Goal: Transaction & Acquisition: Purchase product/service

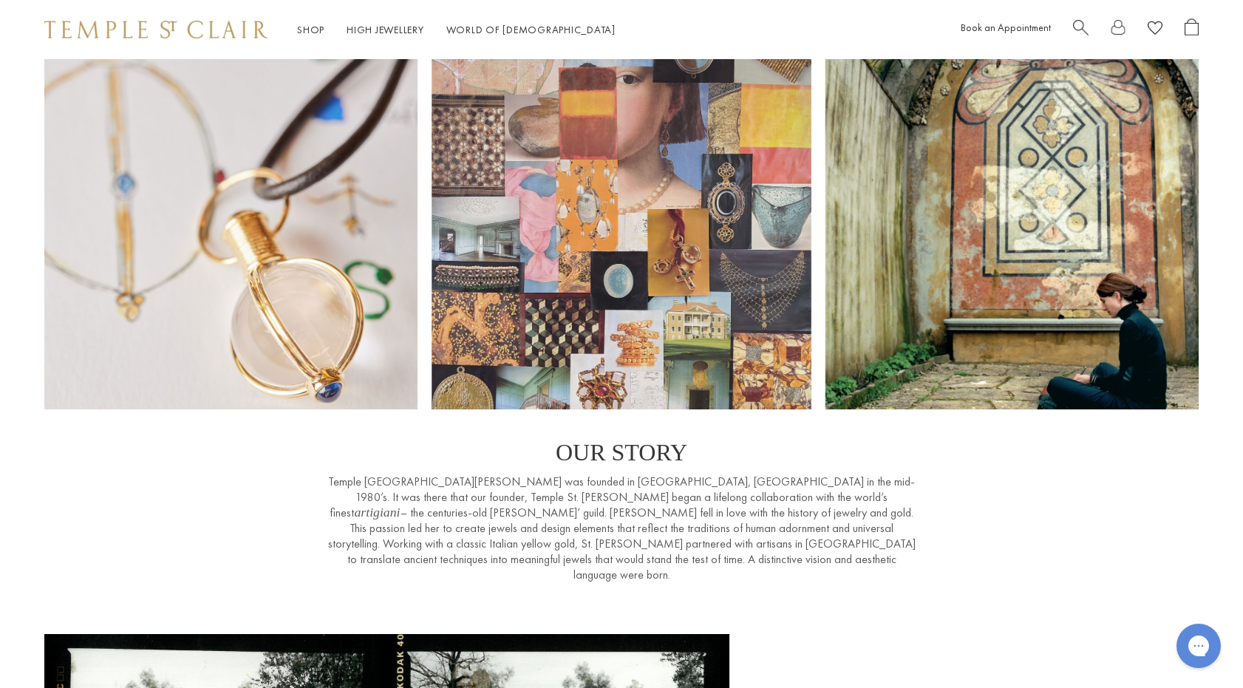
scroll to position [7, 0]
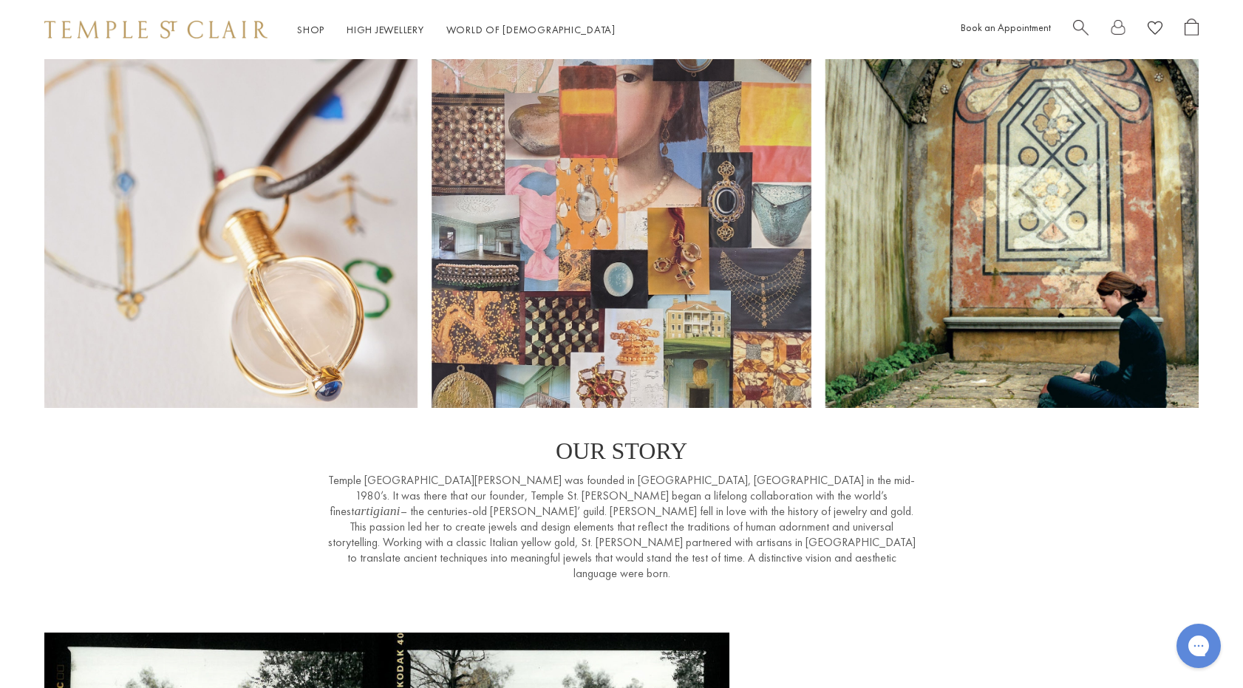
click at [995, 212] on div at bounding box center [621, 230] width 1243 height 356
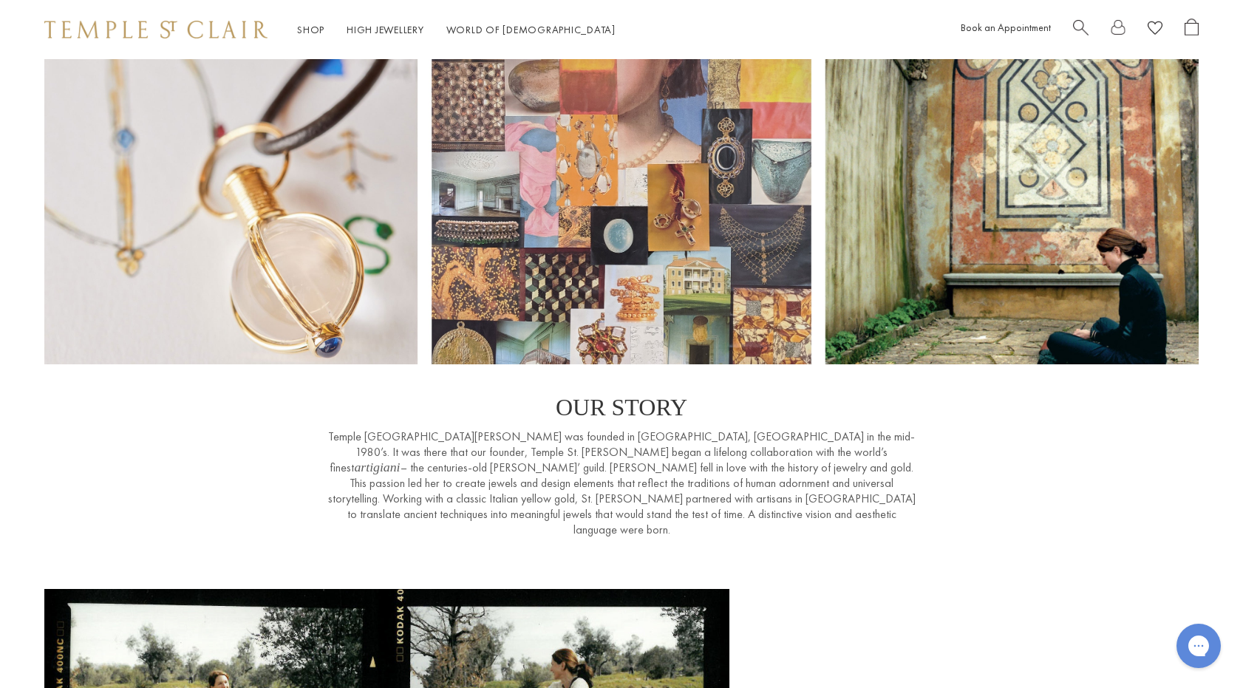
scroll to position [0, 0]
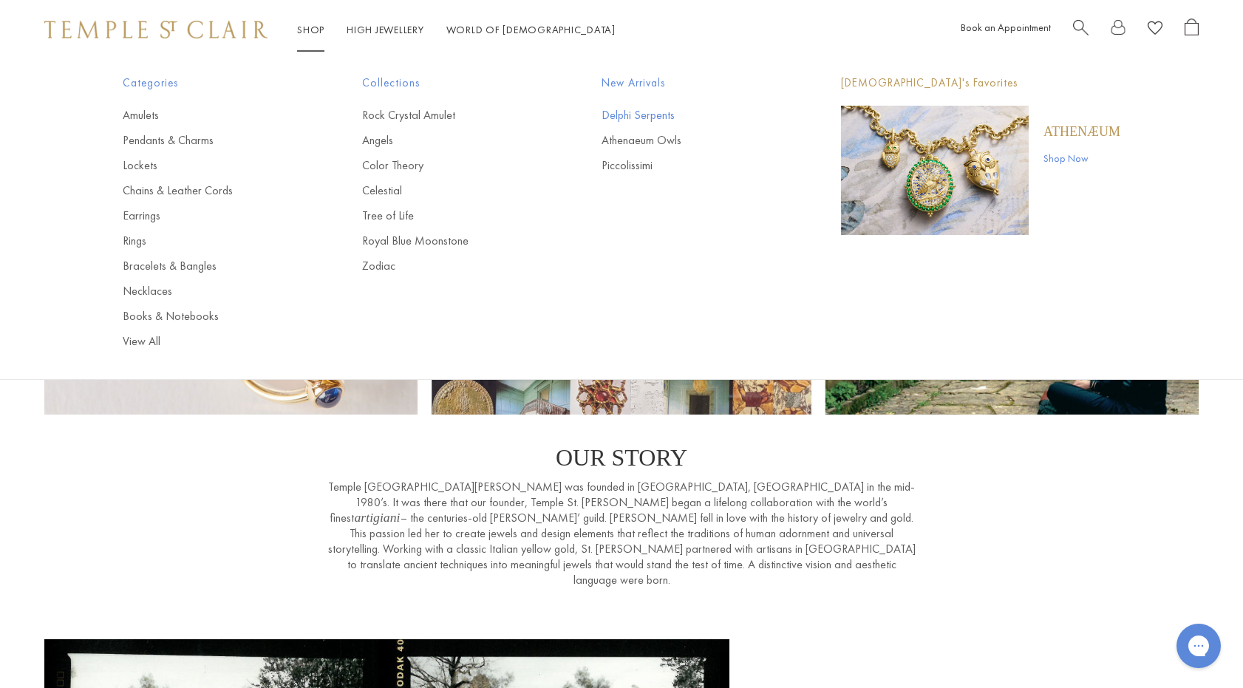
click at [636, 113] on link "Delphi Serpents" at bounding box center [692, 115] width 180 height 16
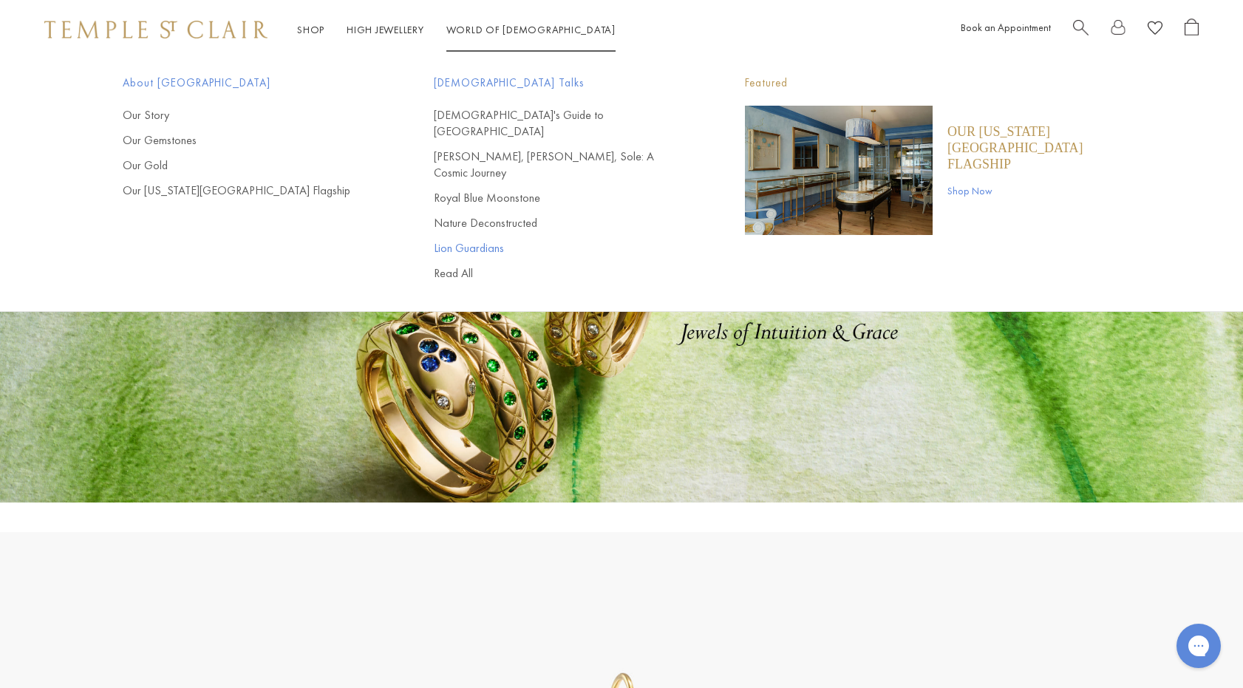
click at [455, 240] on link "Lion Guardians" at bounding box center [560, 248] width 252 height 16
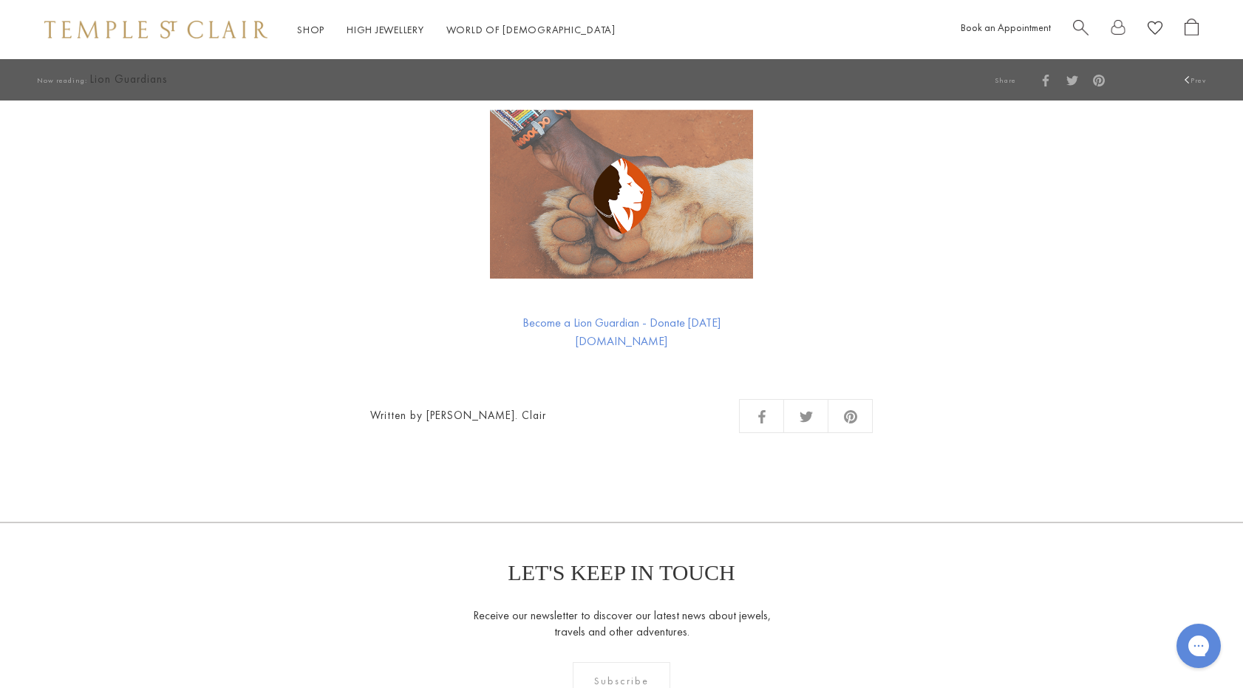
scroll to position [2996, 0]
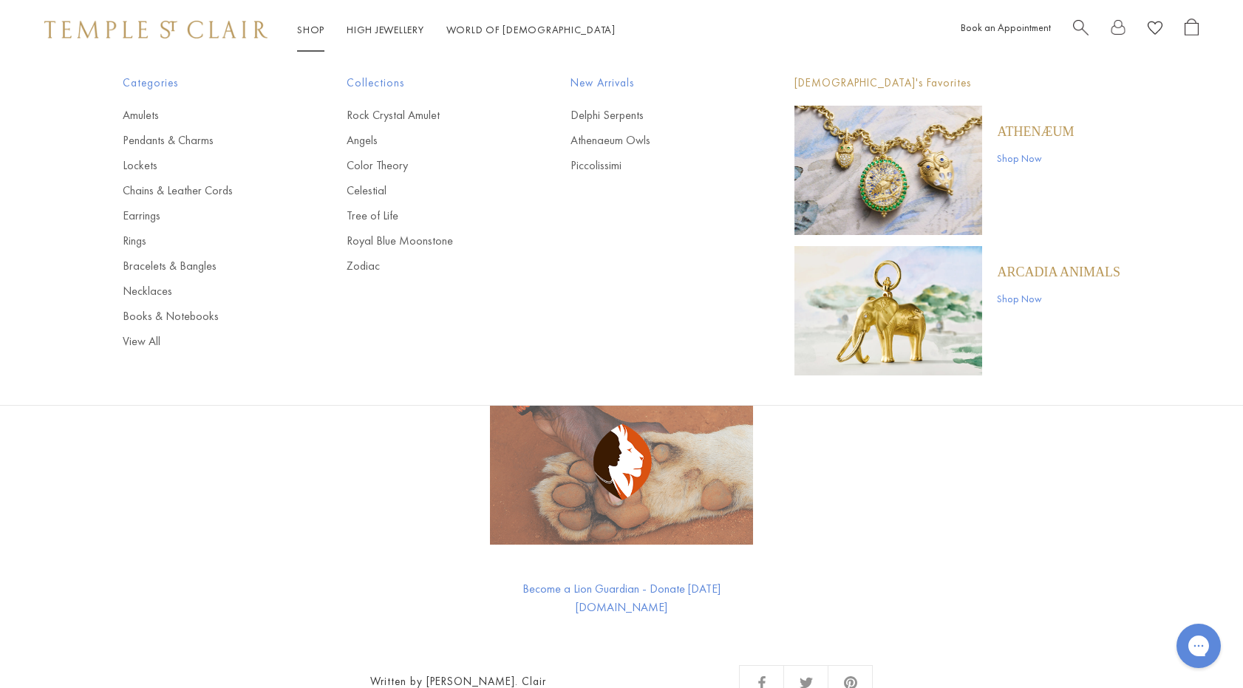
click at [312, 27] on link "Shop Shop" at bounding box center [310, 29] width 27 height 13
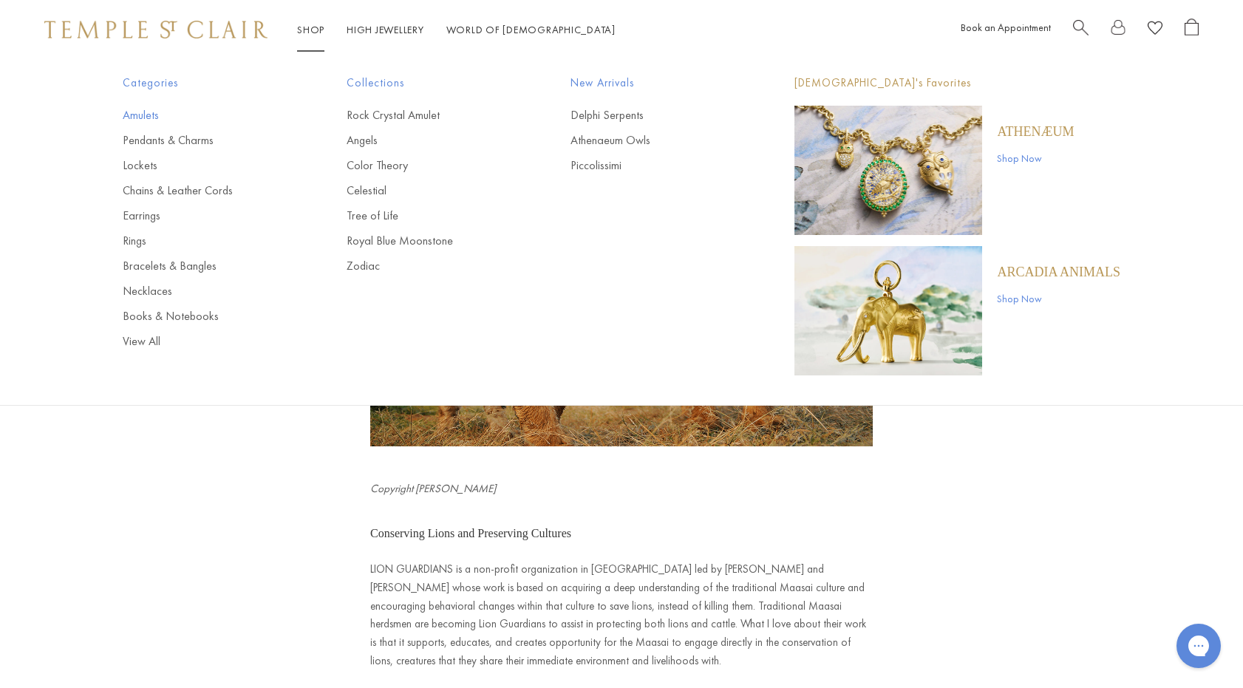
click at [136, 115] on link "Amulets" at bounding box center [205, 115] width 165 height 16
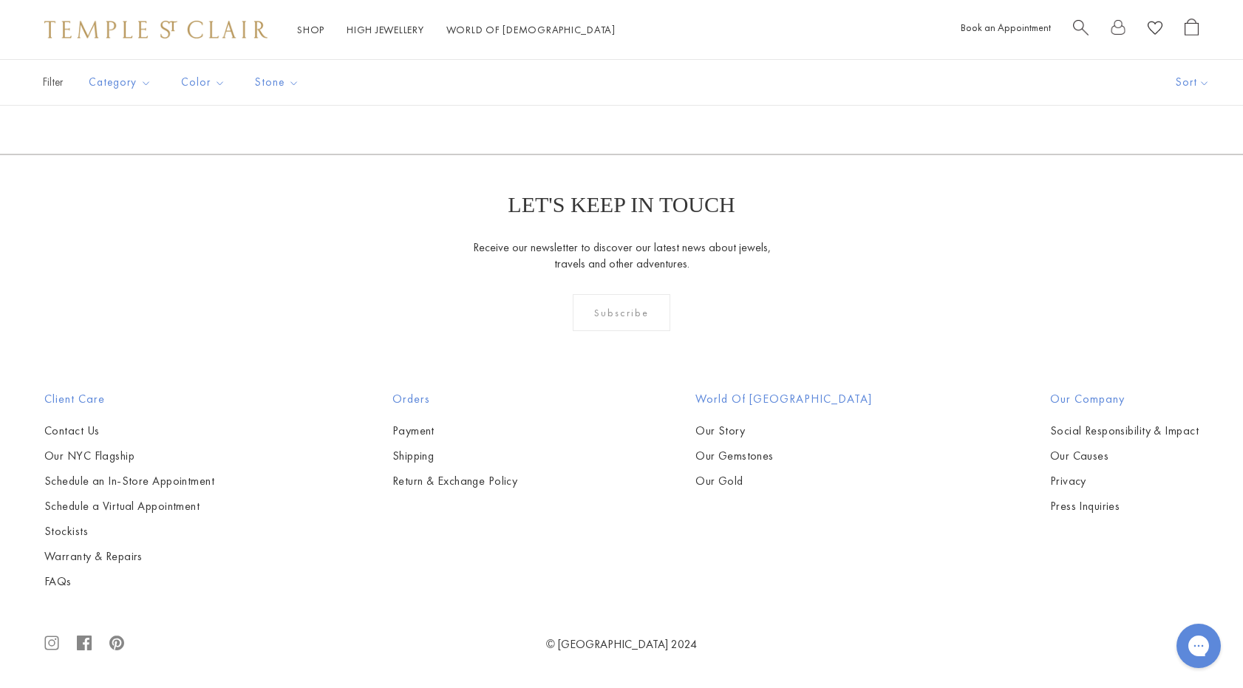
scroll to position [4886, 0]
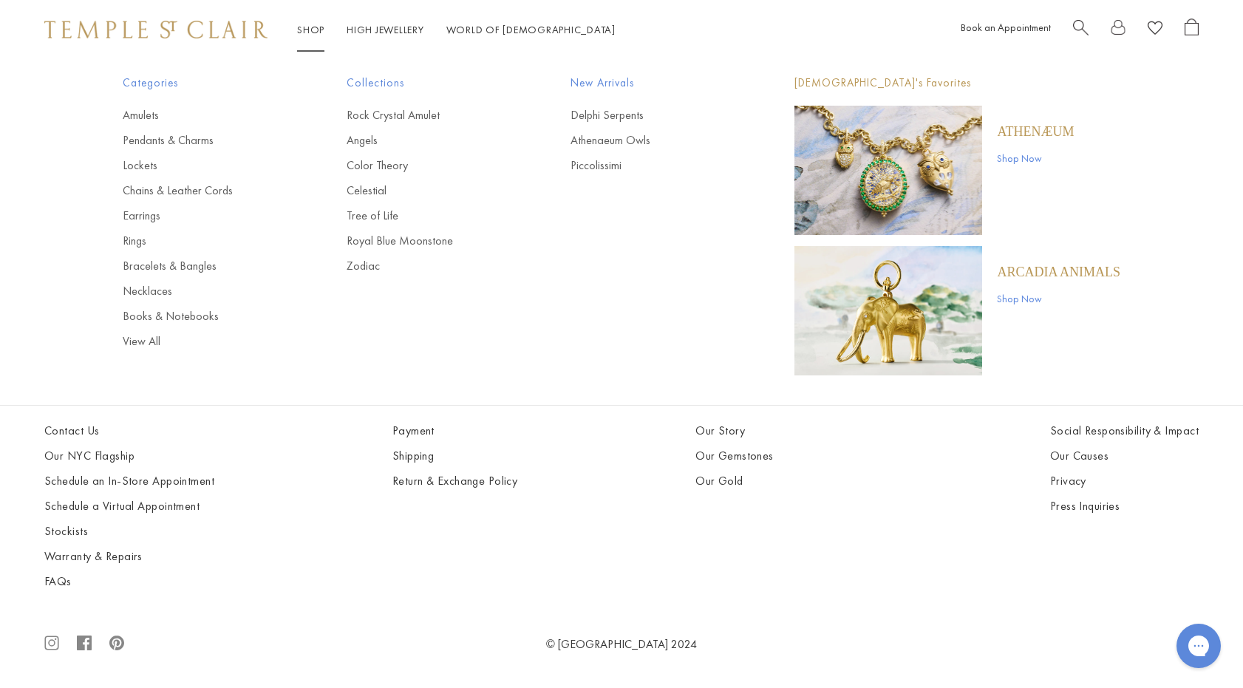
click at [314, 31] on link "Shop Shop" at bounding box center [310, 29] width 27 height 13
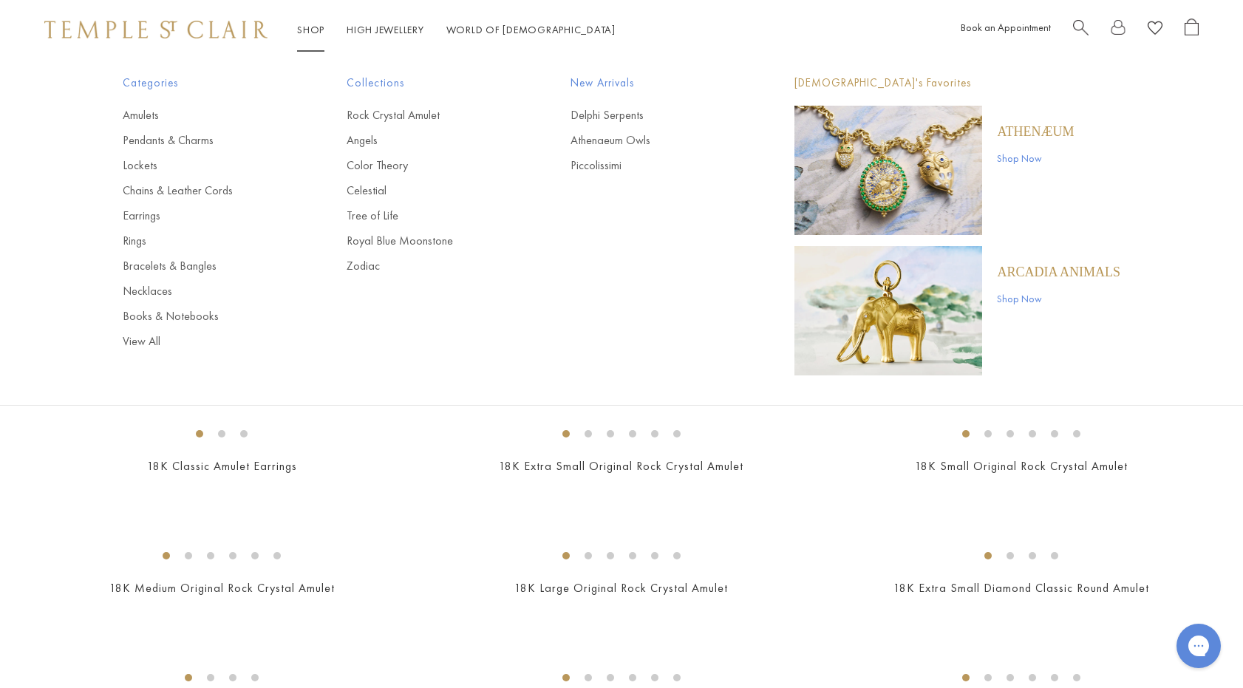
scroll to position [754, 0]
click at [132, 169] on link "Lockets" at bounding box center [205, 165] width 165 height 16
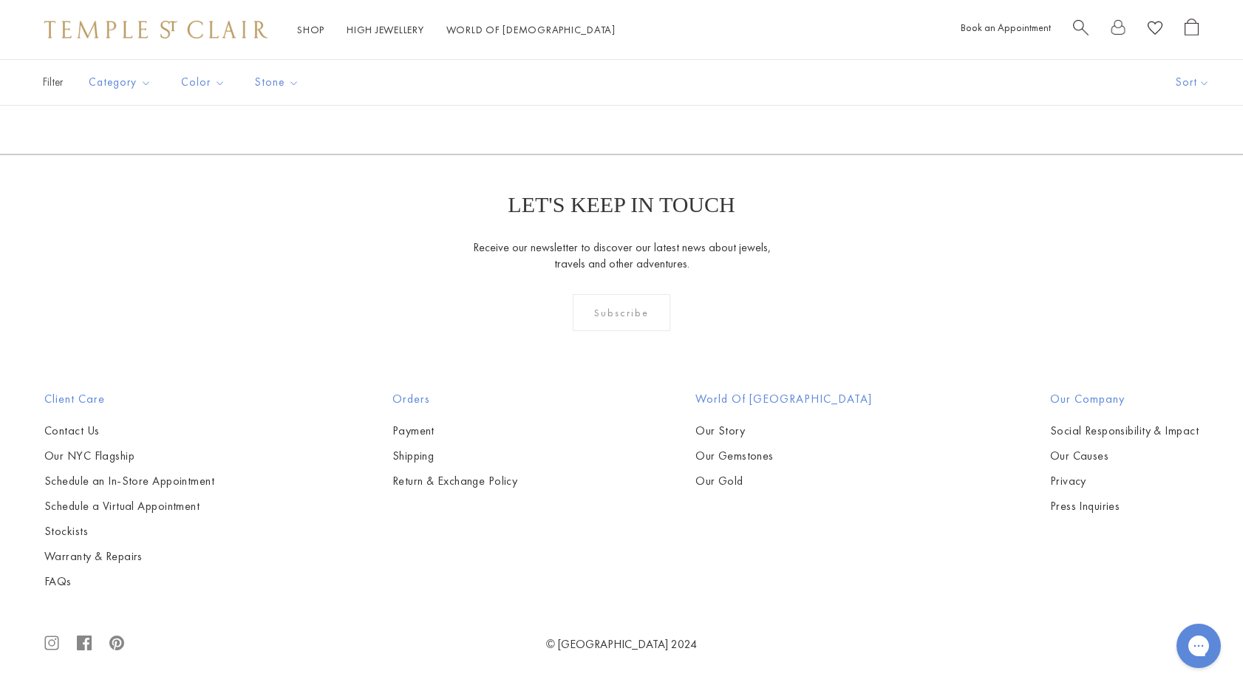
scroll to position [2002, 0]
click at [0, 0] on img at bounding box center [0, 0] width 0 height 0
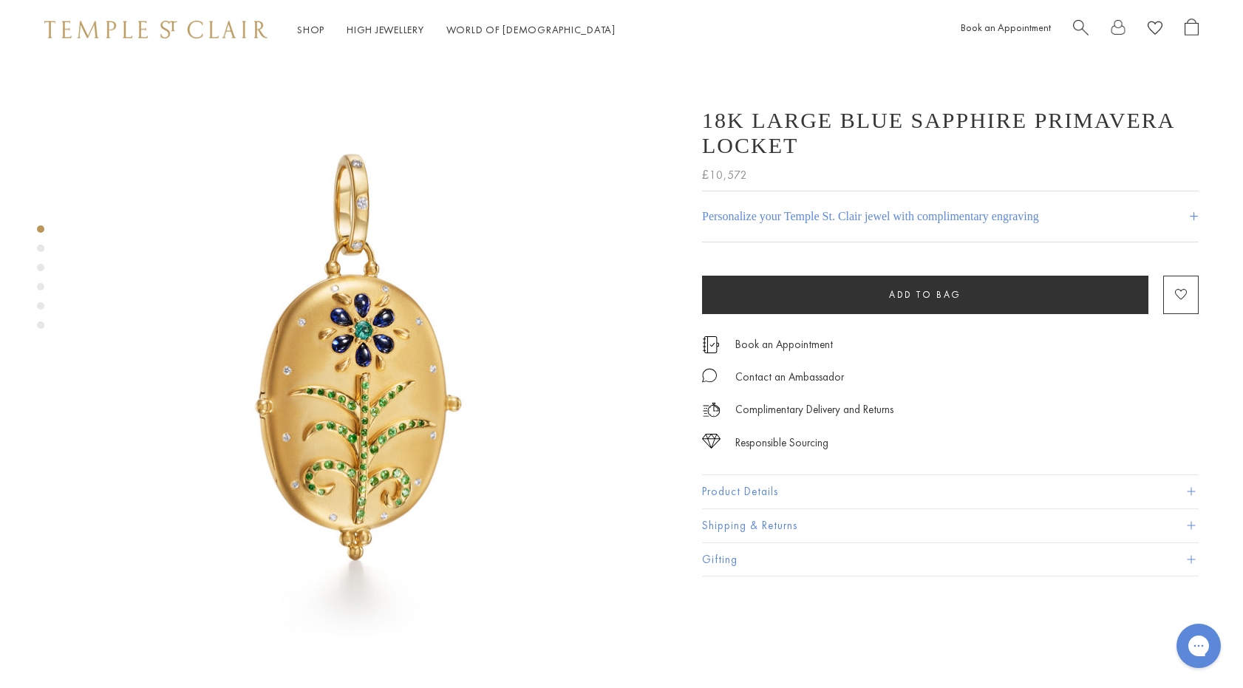
click at [41, 250] on div "Product gallery navigation" at bounding box center [40, 248] width 7 height 7
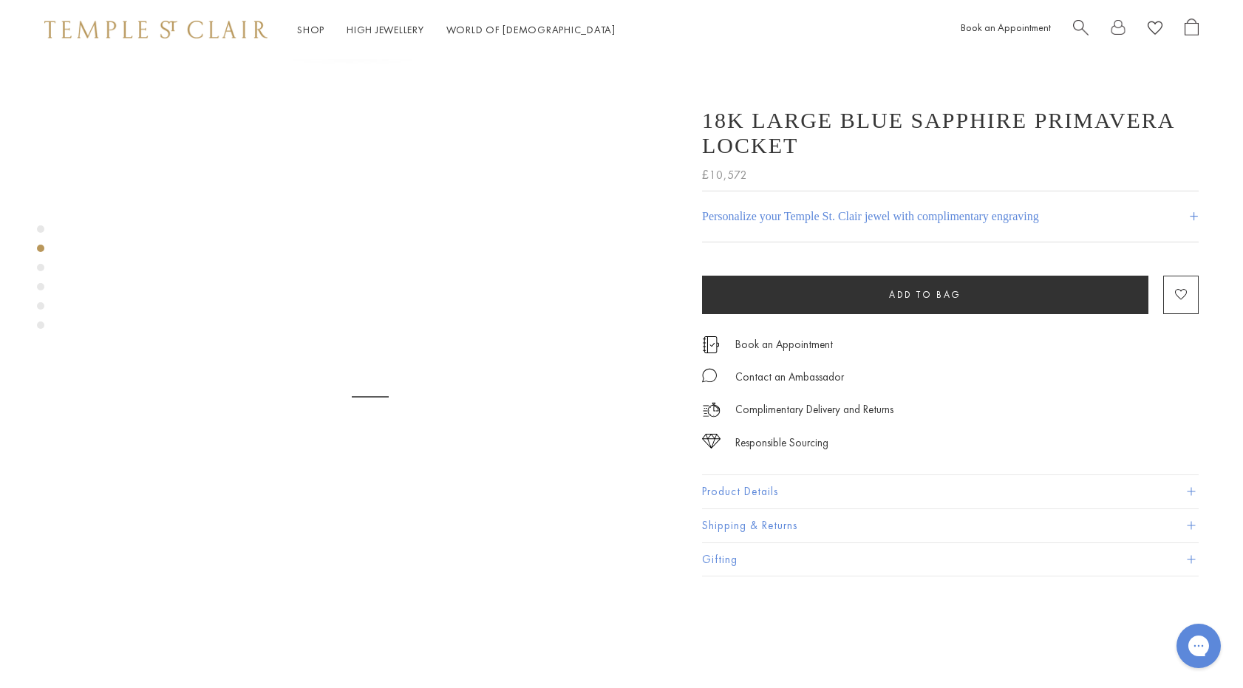
scroll to position [593, 0]
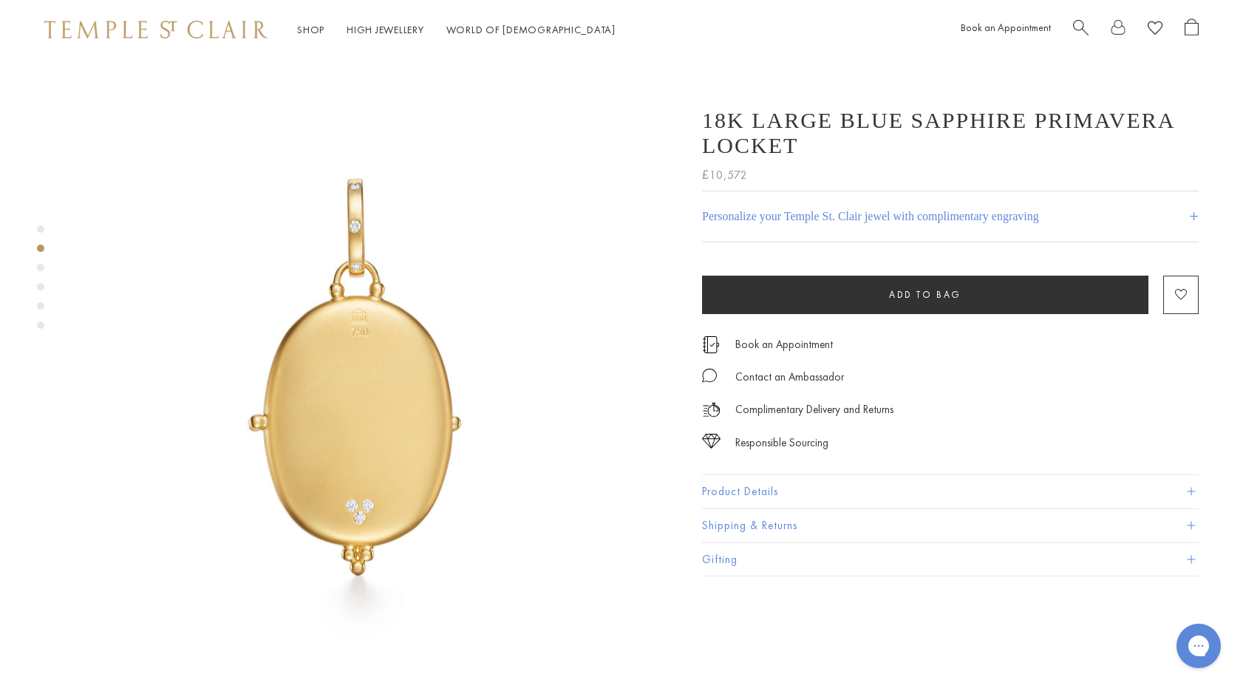
click at [41, 268] on div "Product gallery navigation" at bounding box center [40, 267] width 7 height 7
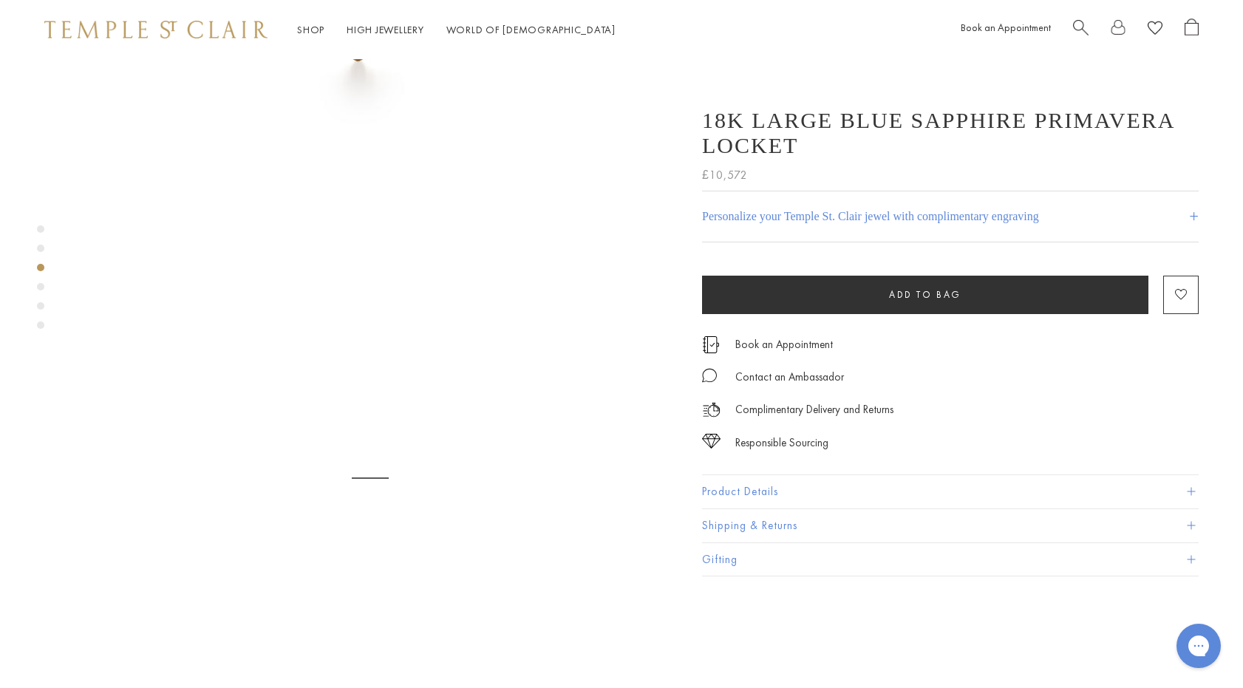
scroll to position [1186, 0]
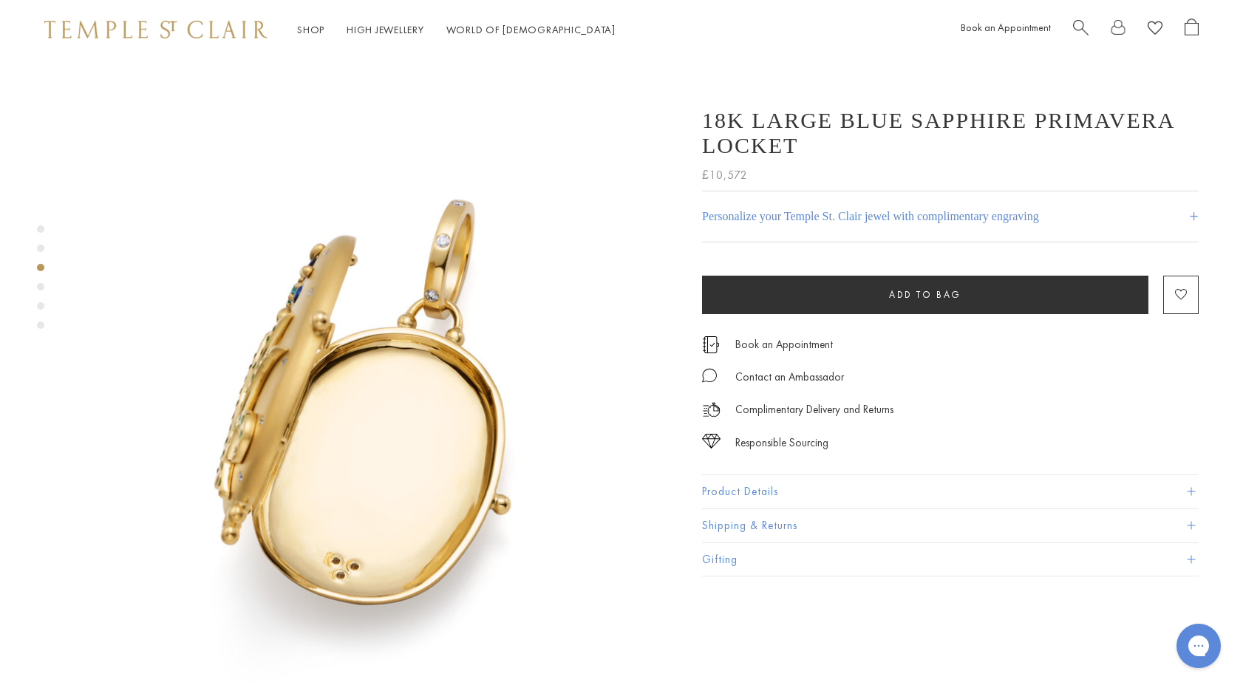
click at [38, 288] on div "Product gallery navigation" at bounding box center [40, 286] width 7 height 7
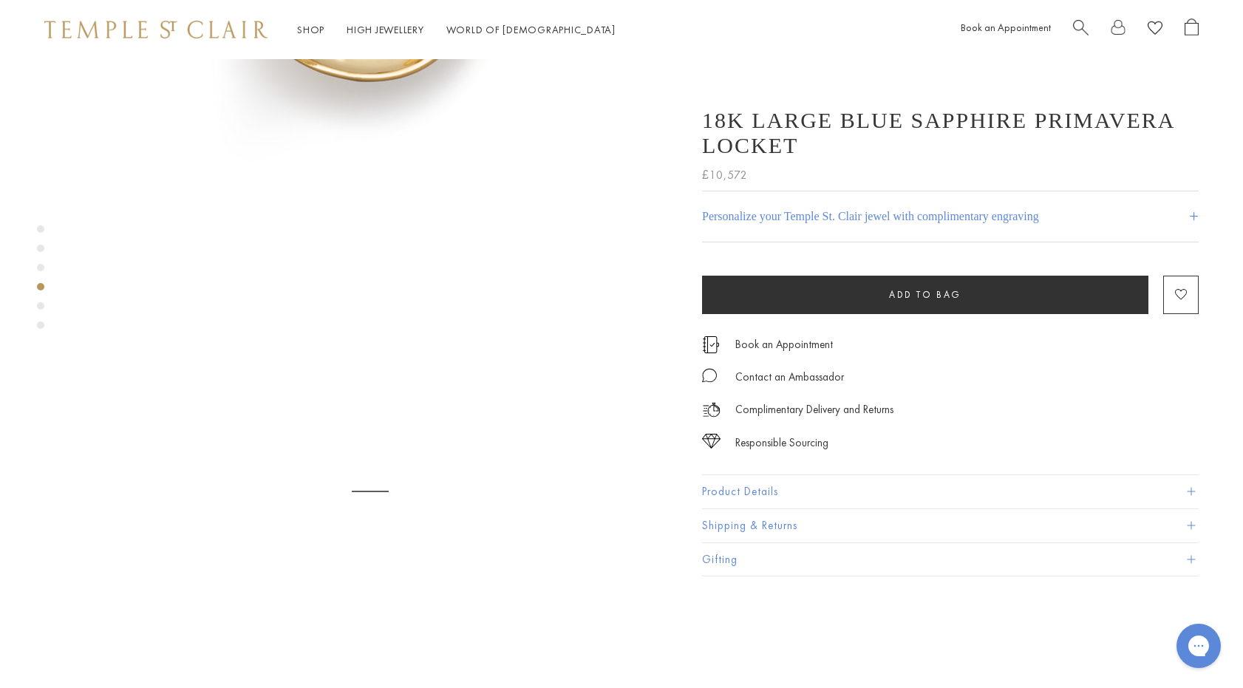
scroll to position [1778, 0]
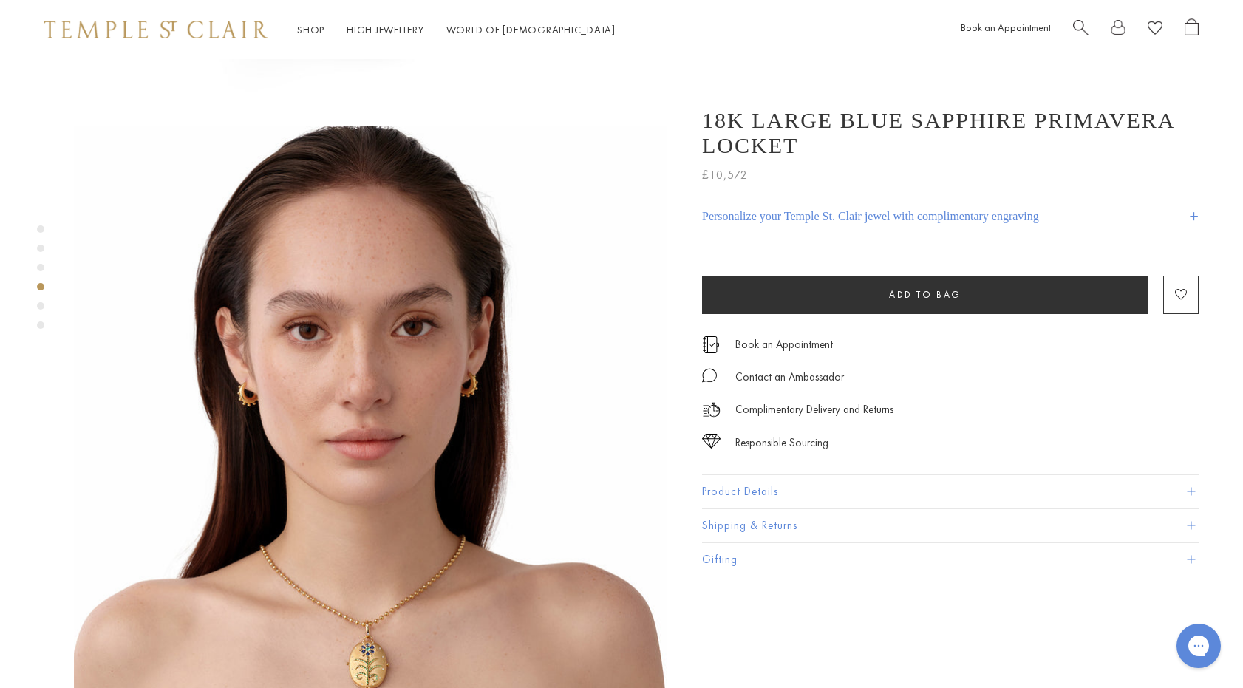
click at [41, 307] on div "Product gallery navigation" at bounding box center [40, 305] width 7 height 7
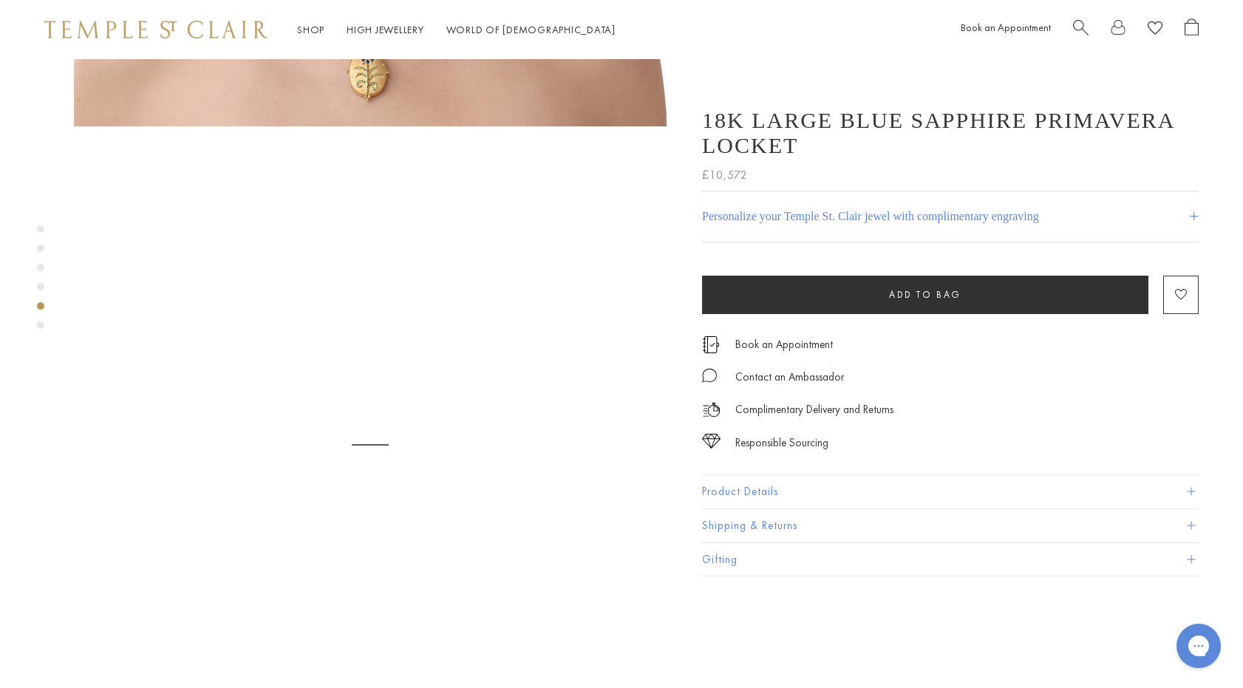
scroll to position [2371, 0]
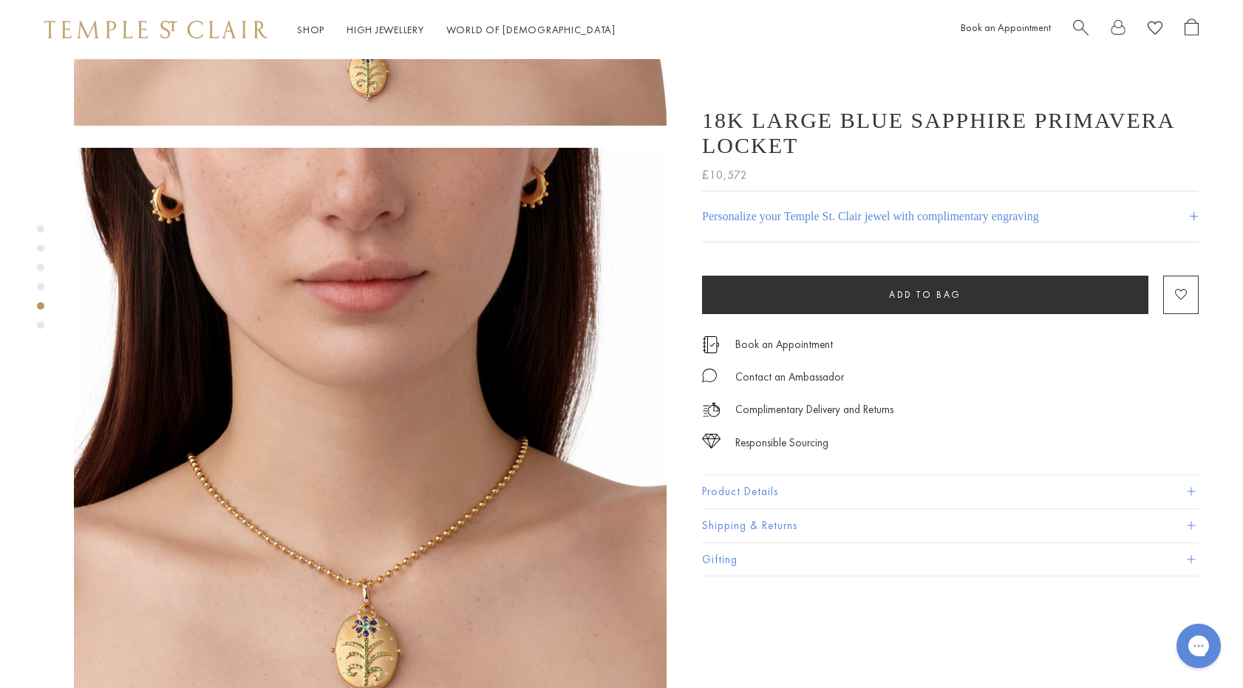
click at [41, 326] on div "Product gallery navigation" at bounding box center [40, 325] width 7 height 7
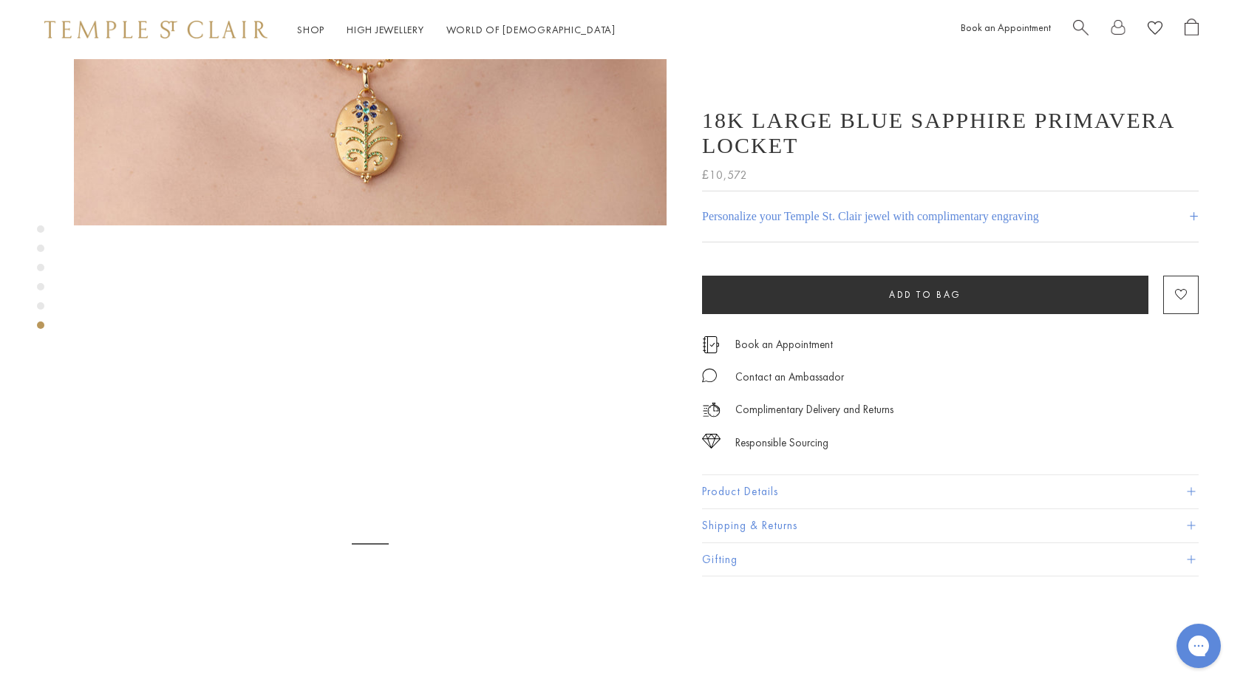
scroll to position [2964, 0]
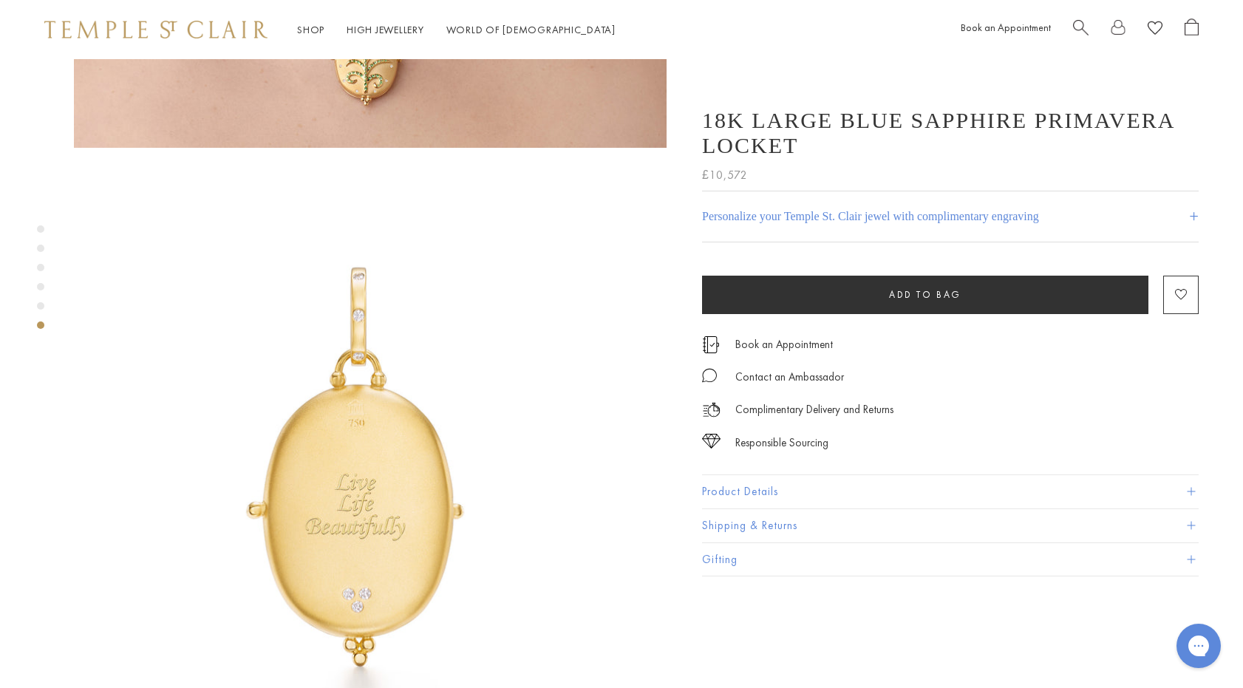
click at [41, 306] on div "Product gallery navigation" at bounding box center [40, 305] width 7 height 7
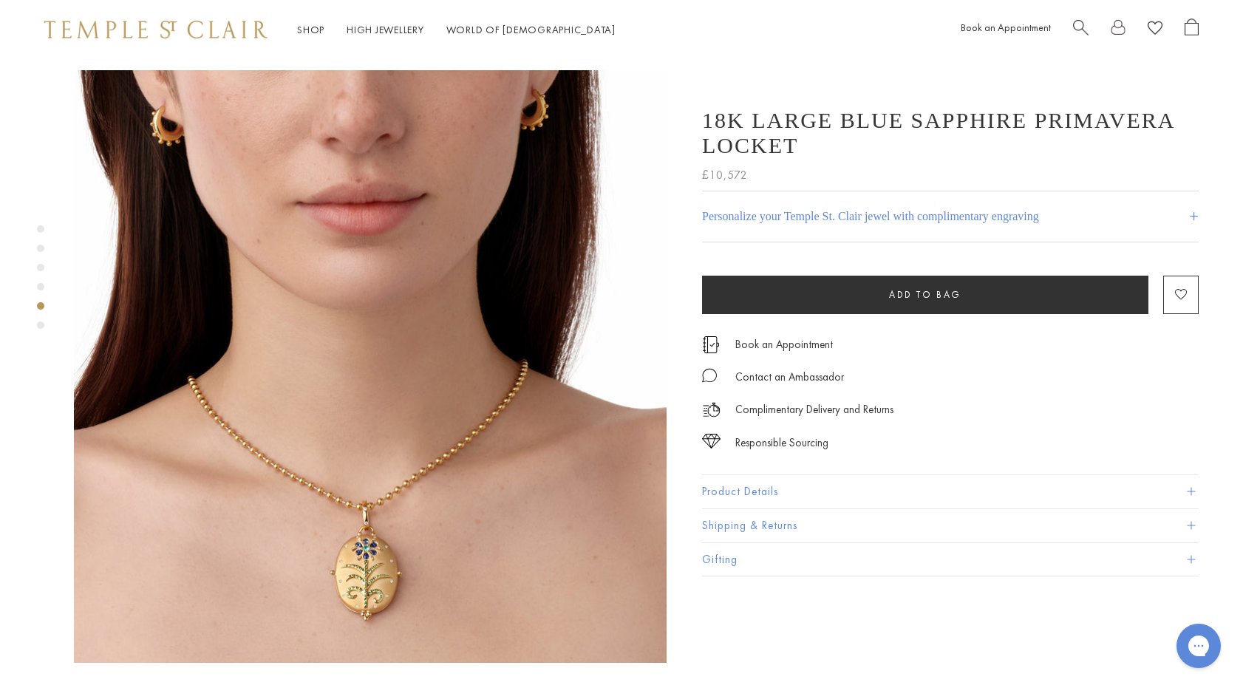
scroll to position [2371, 0]
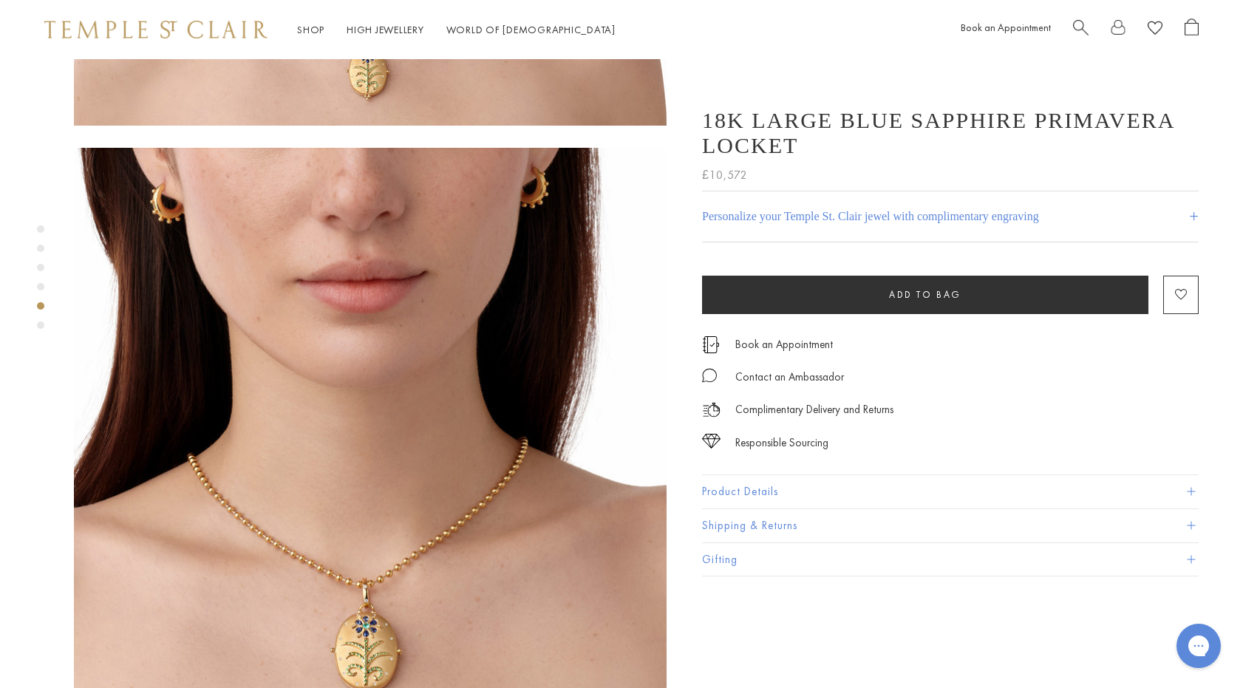
click at [41, 288] on div "Product gallery navigation" at bounding box center [40, 286] width 7 height 7
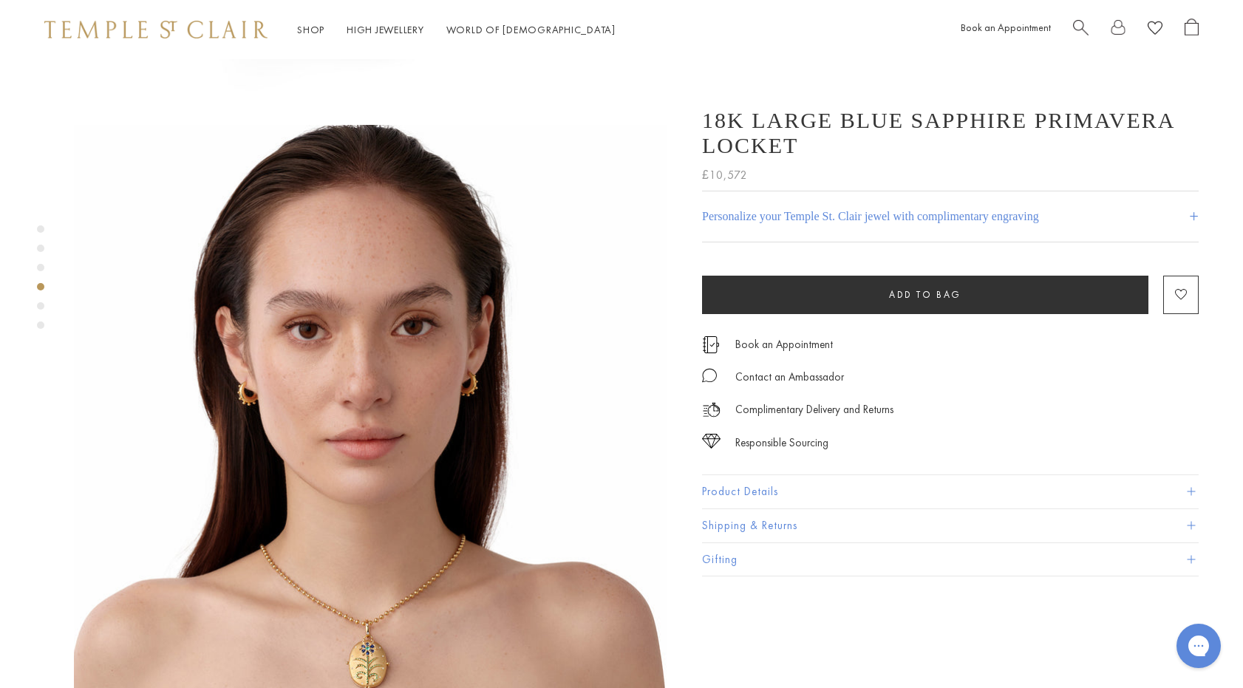
scroll to position [1778, 0]
click at [41, 268] on div "Product gallery navigation" at bounding box center [40, 267] width 7 height 7
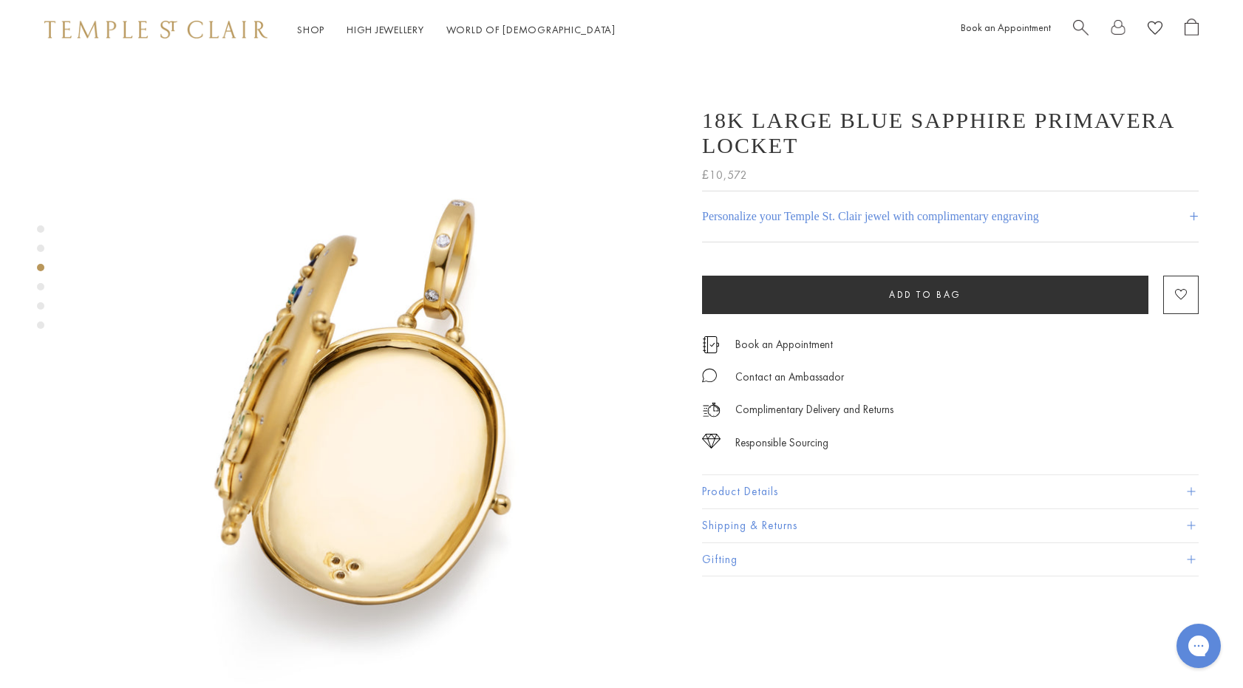
scroll to position [1186, 0]
click at [43, 246] on div "Product gallery navigation" at bounding box center [40, 248] width 7 height 7
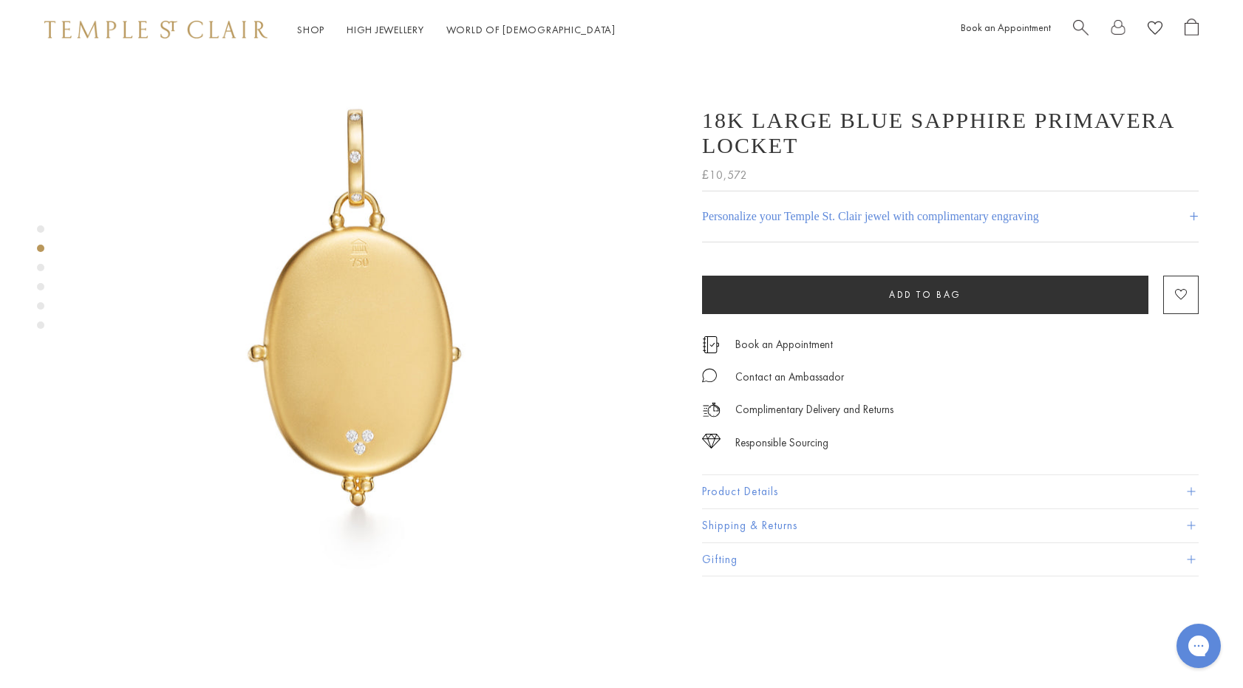
scroll to position [593, 0]
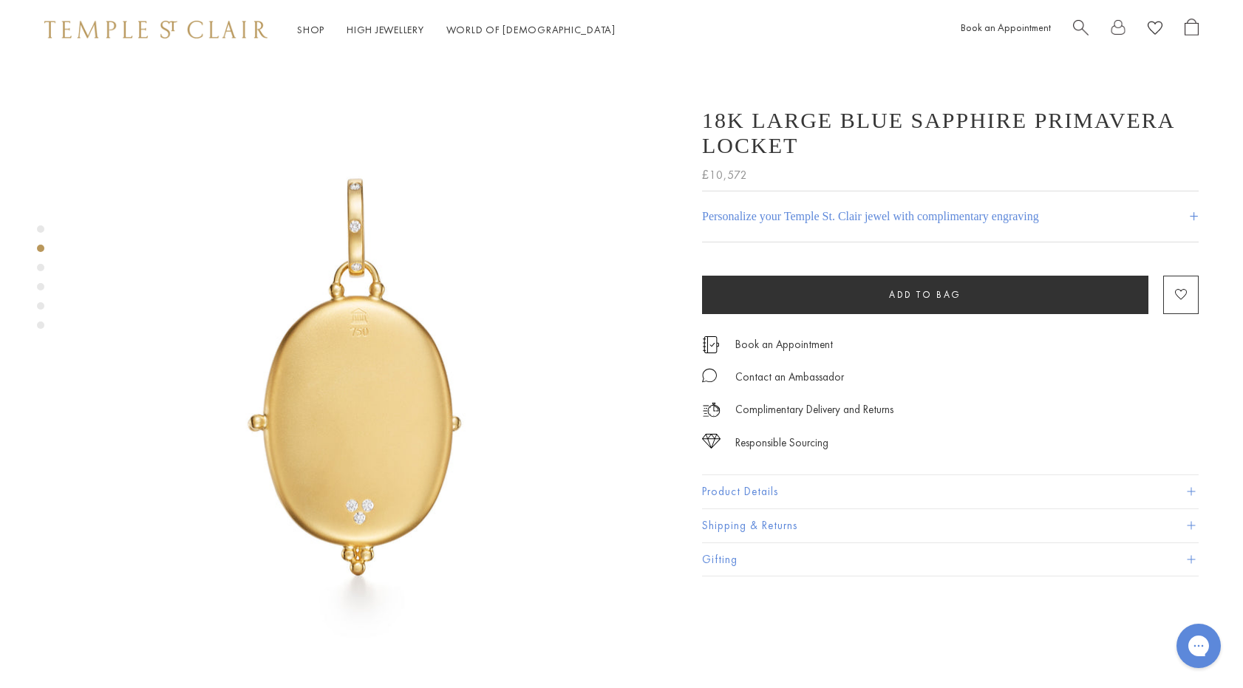
click at [40, 227] on div "Product gallery navigation" at bounding box center [40, 228] width 7 height 7
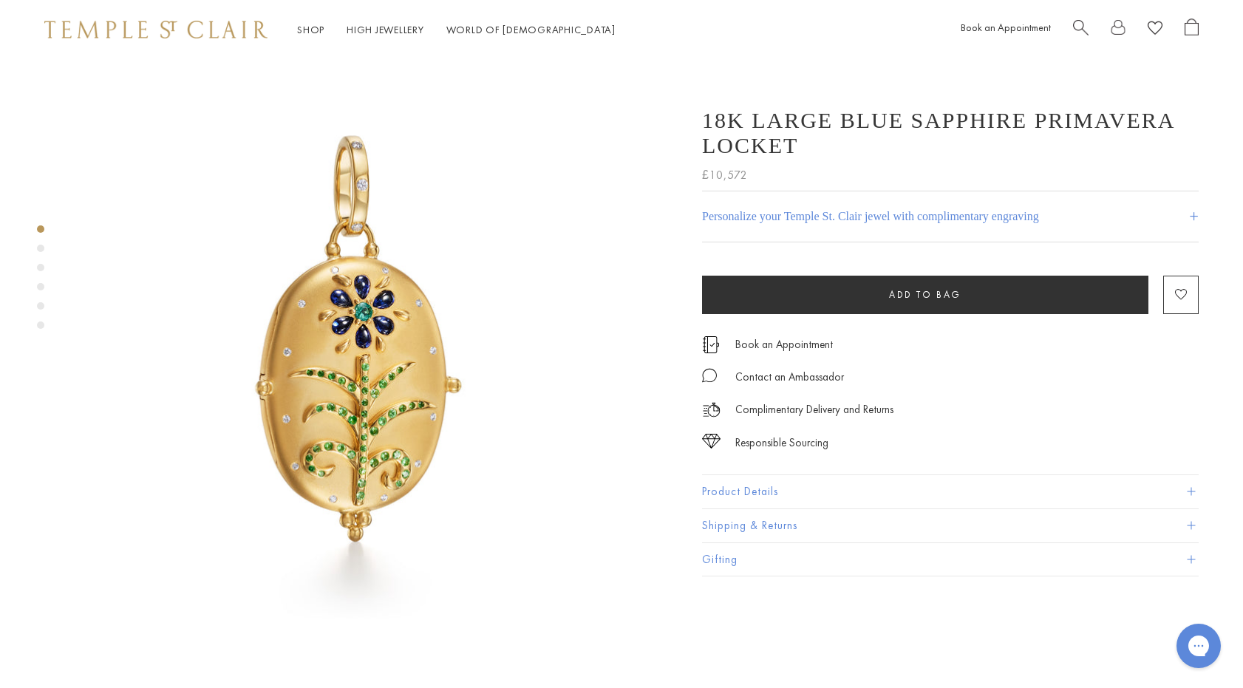
scroll to position [0, 0]
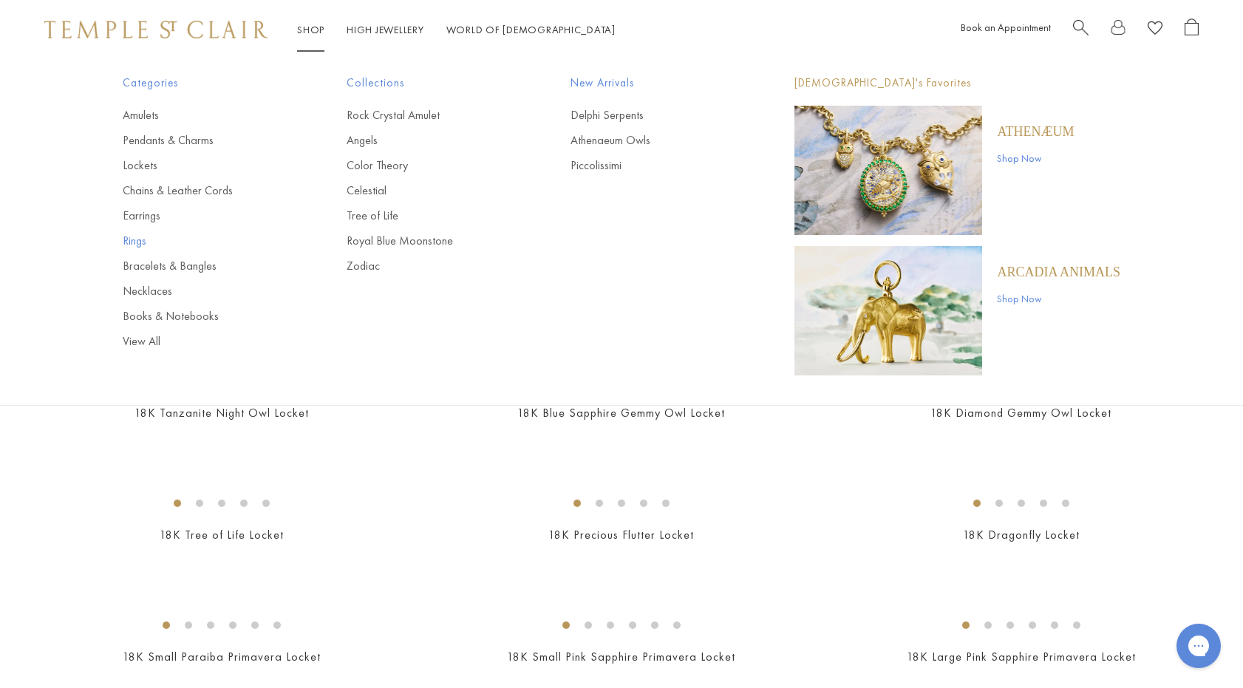
click at [137, 237] on link "Rings" at bounding box center [205, 241] width 165 height 16
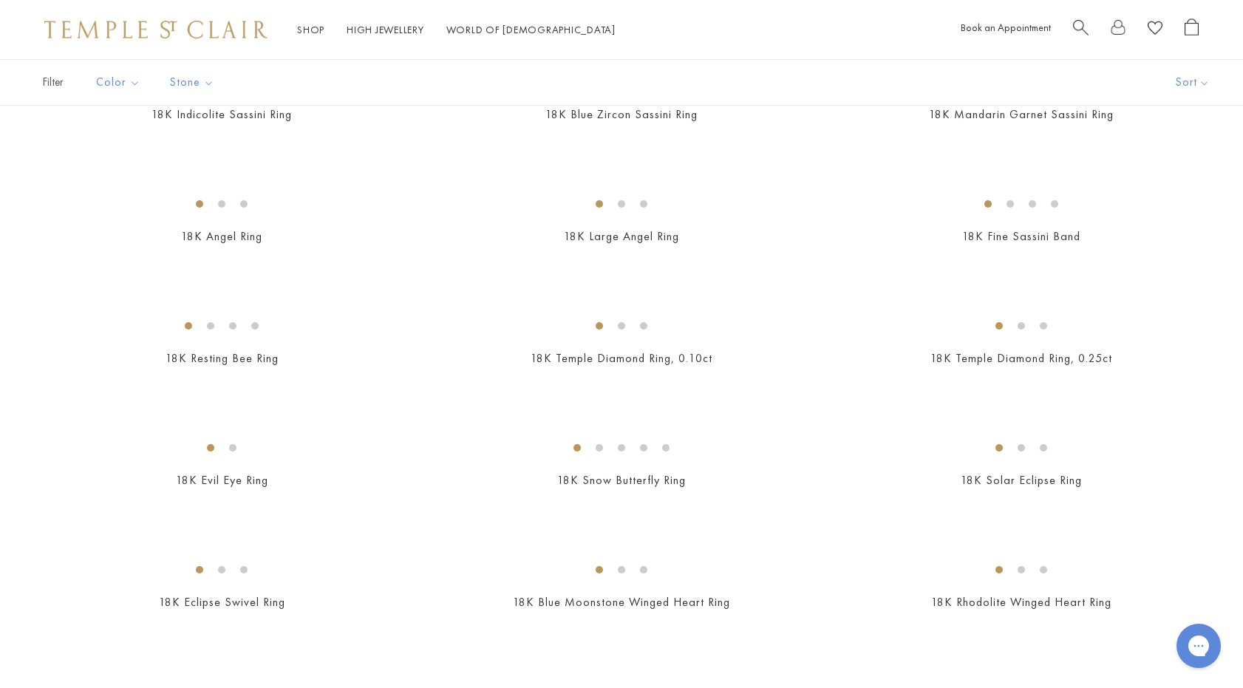
scroll to position [587, 0]
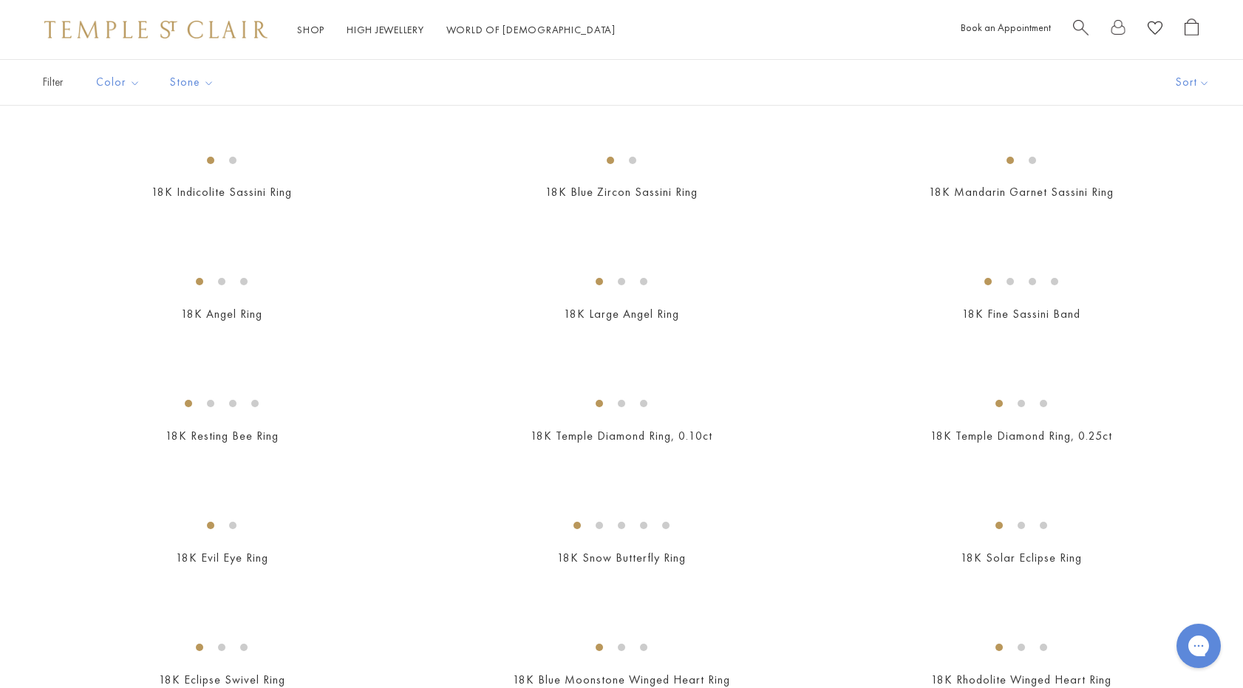
click at [0, 0] on img at bounding box center [0, 0] width 0 height 0
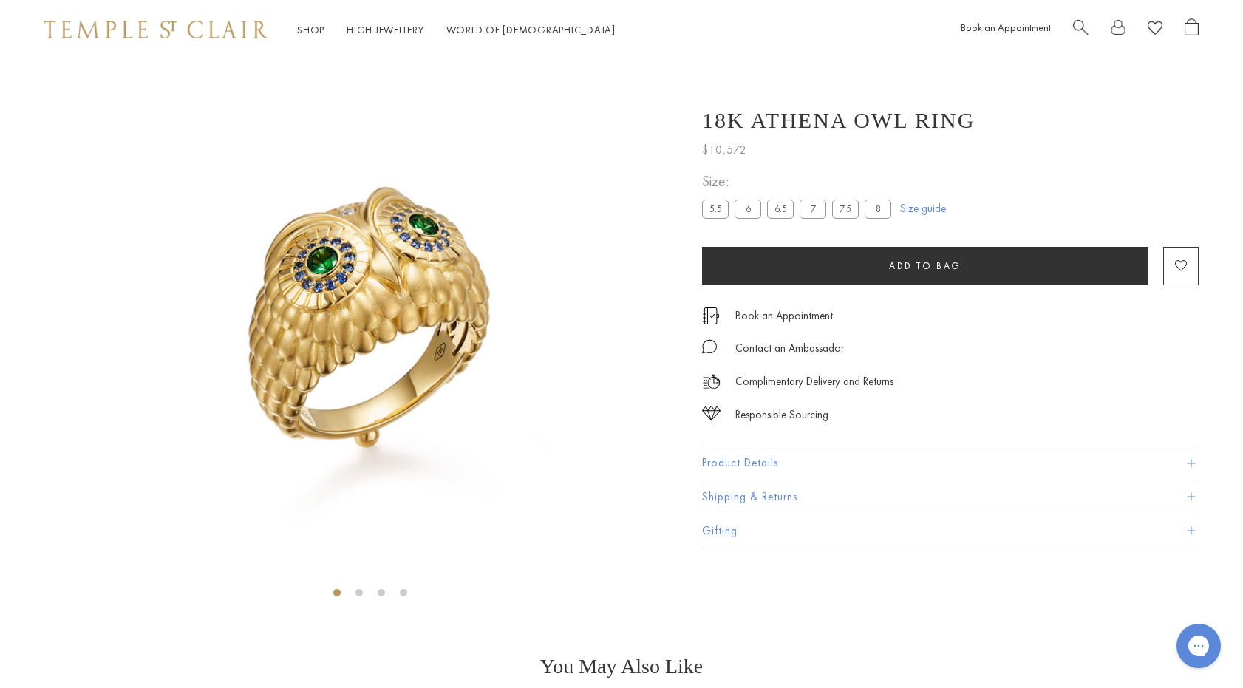
scroll to position [59, 0]
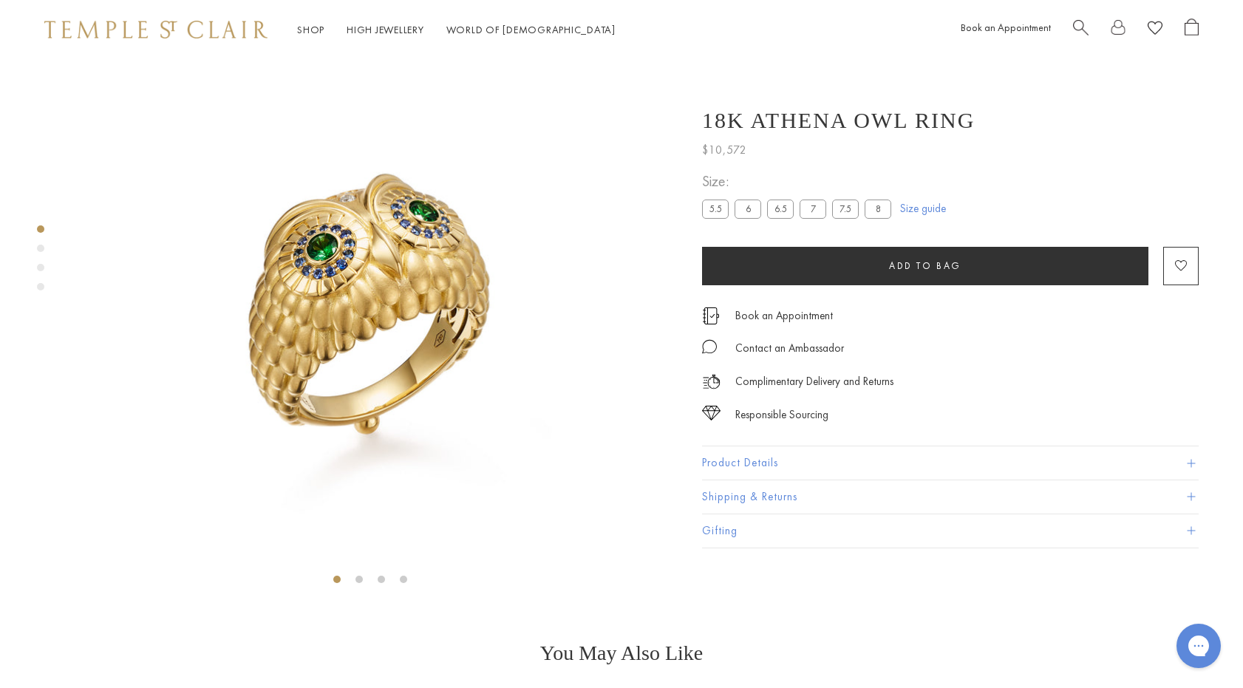
click at [41, 249] on div "Product gallery navigation" at bounding box center [40, 248] width 7 height 7
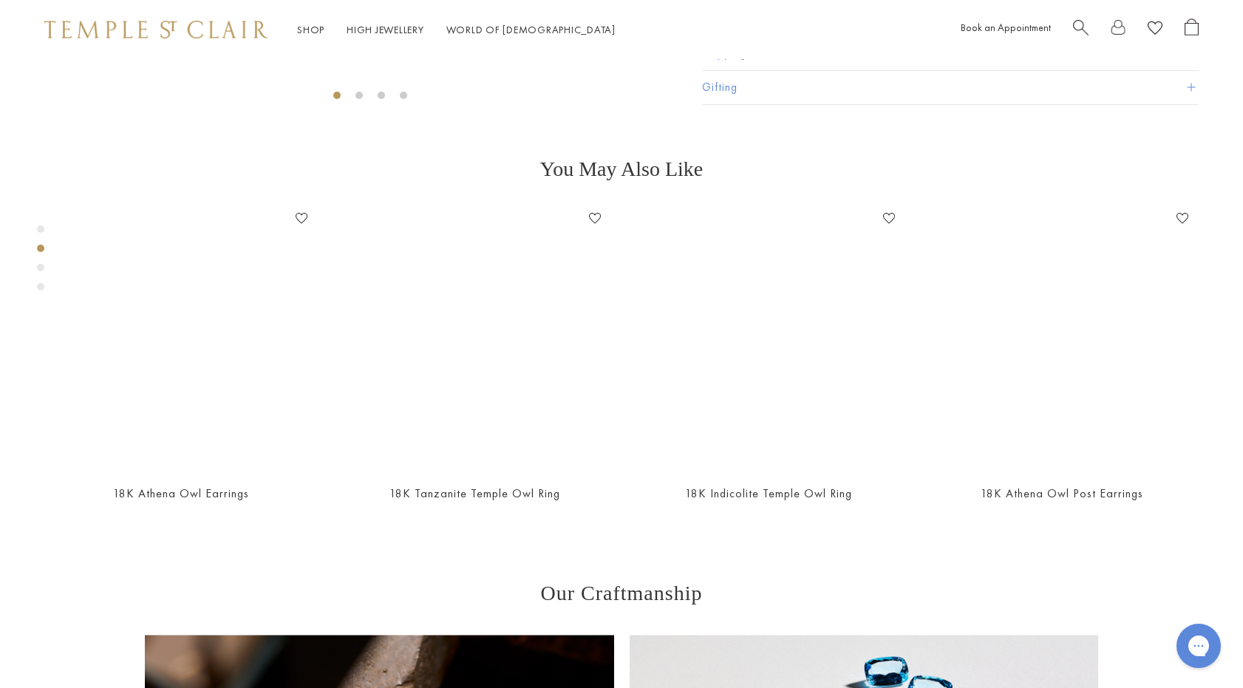
scroll to position [591, 0]
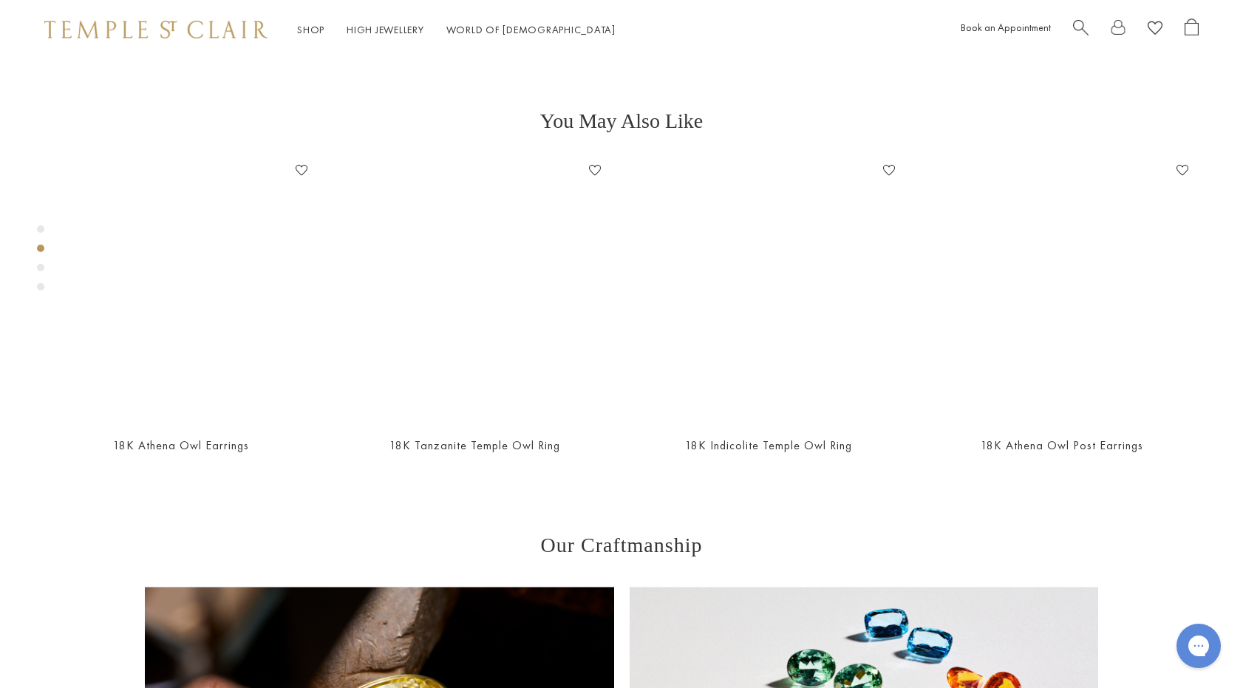
click at [42, 266] on div "Product gallery navigation" at bounding box center [40, 267] width 7 height 7
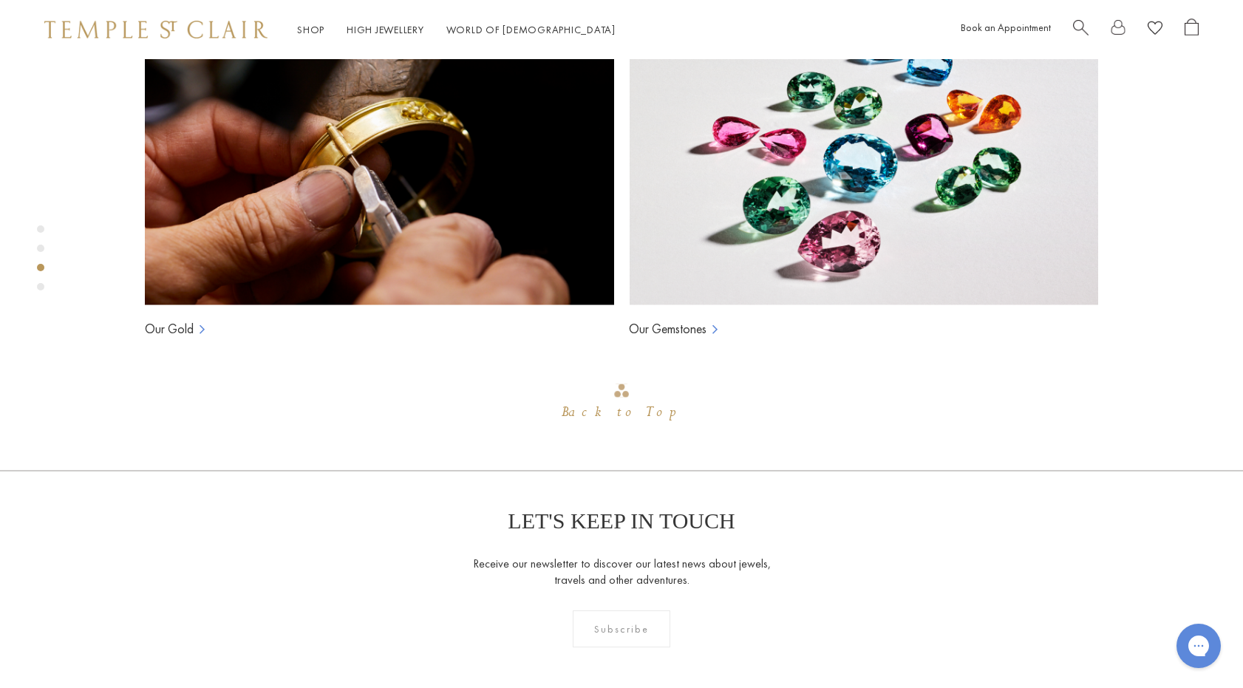
scroll to position [1184, 0]
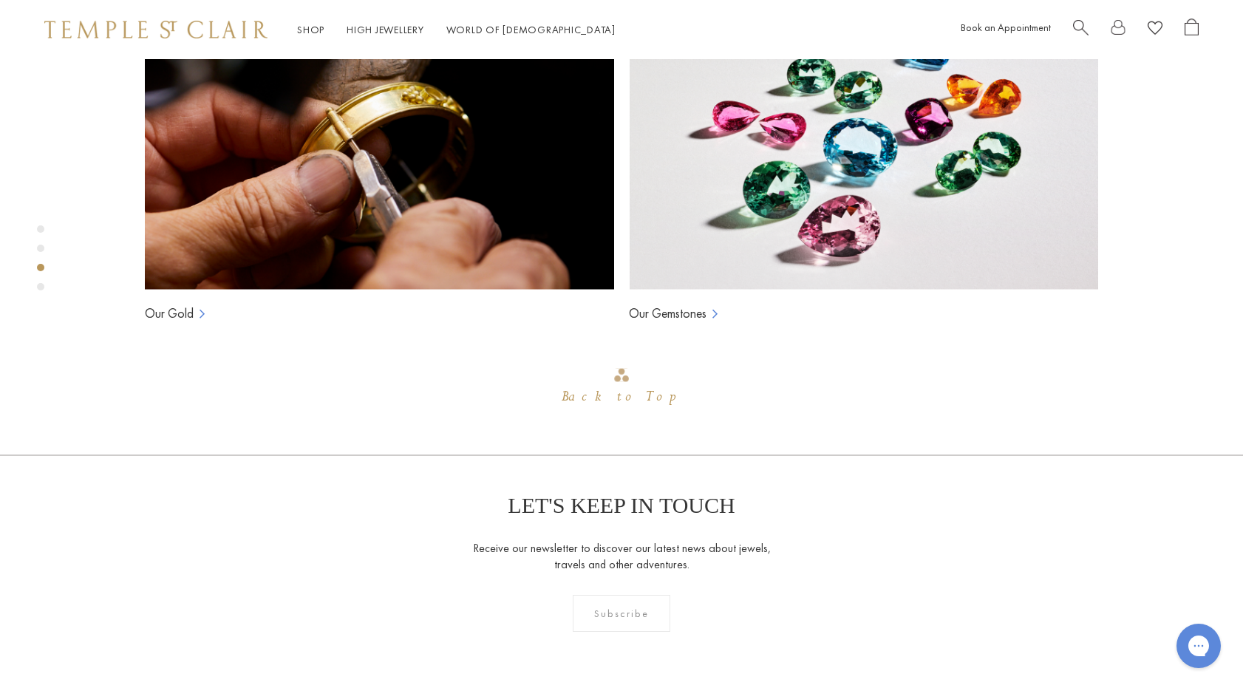
click at [41, 289] on div "Product gallery navigation" at bounding box center [40, 286] width 7 height 7
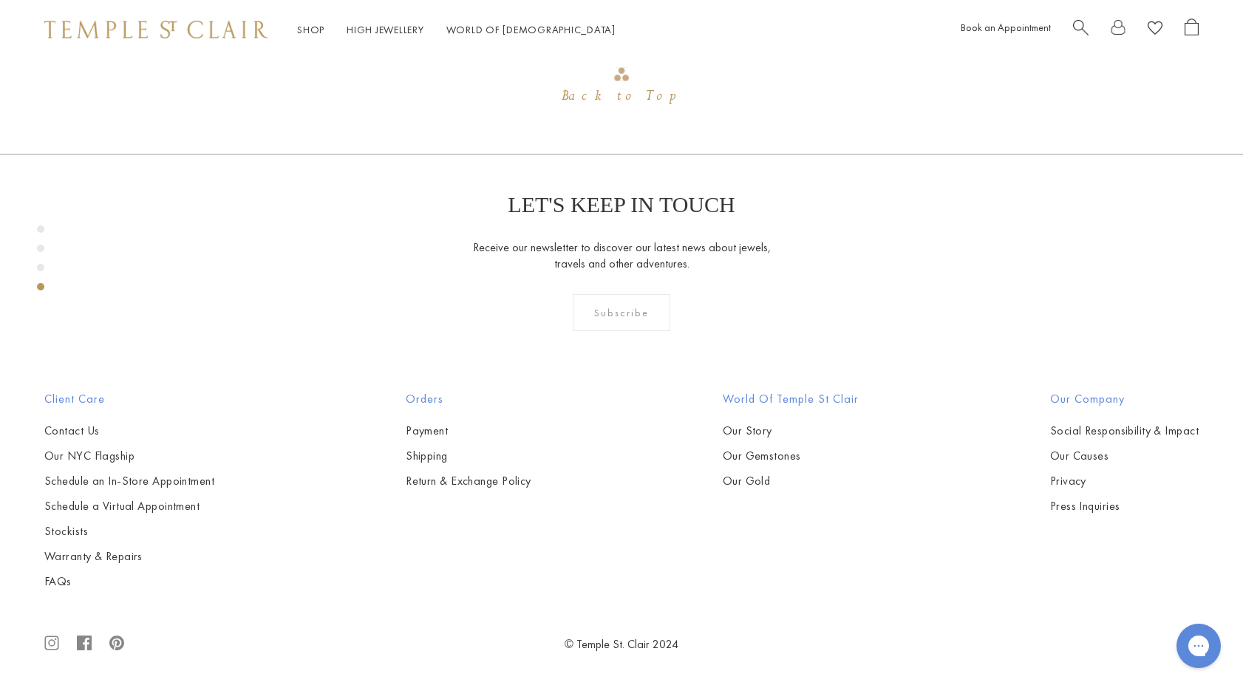
scroll to position [1777, 0]
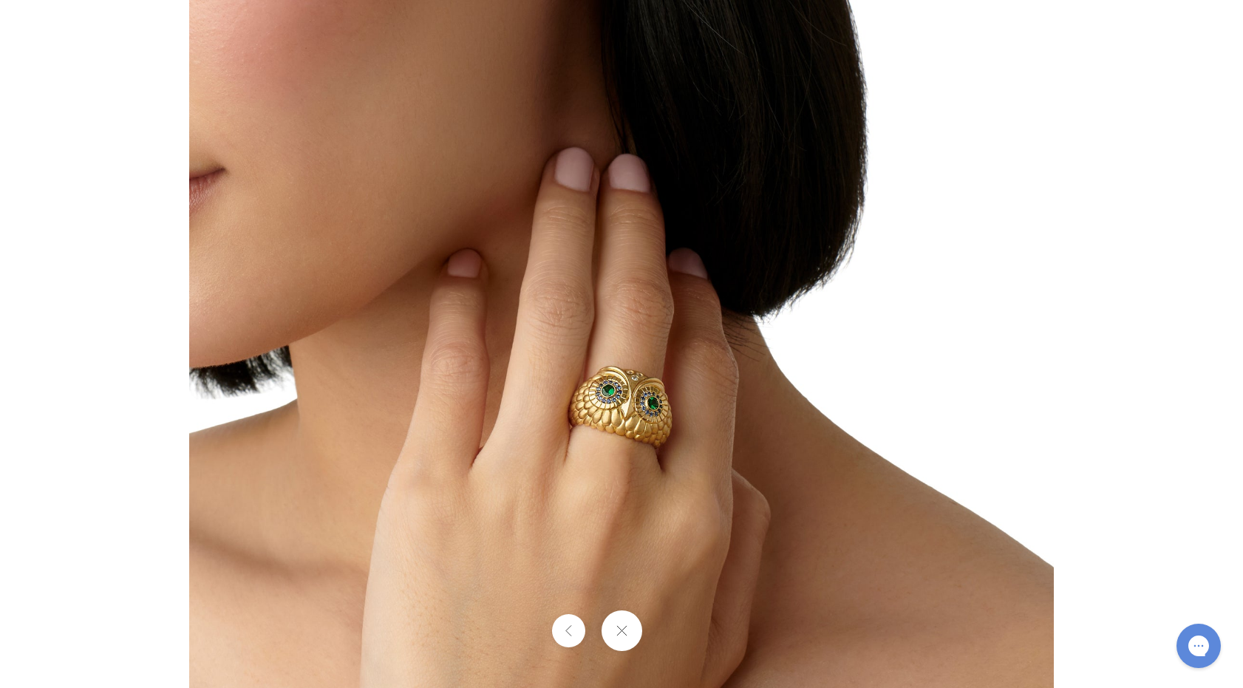
click at [571, 639] on button at bounding box center [567, 630] width 33 height 33
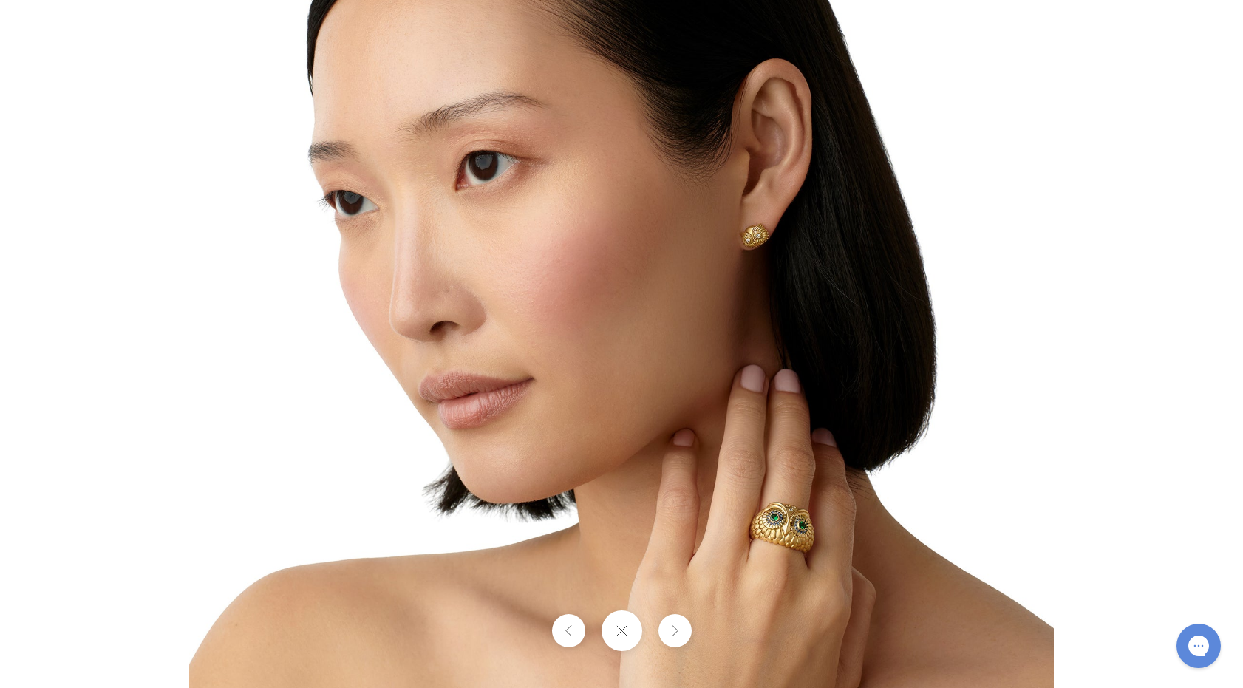
click at [617, 636] on button at bounding box center [621, 631] width 41 height 41
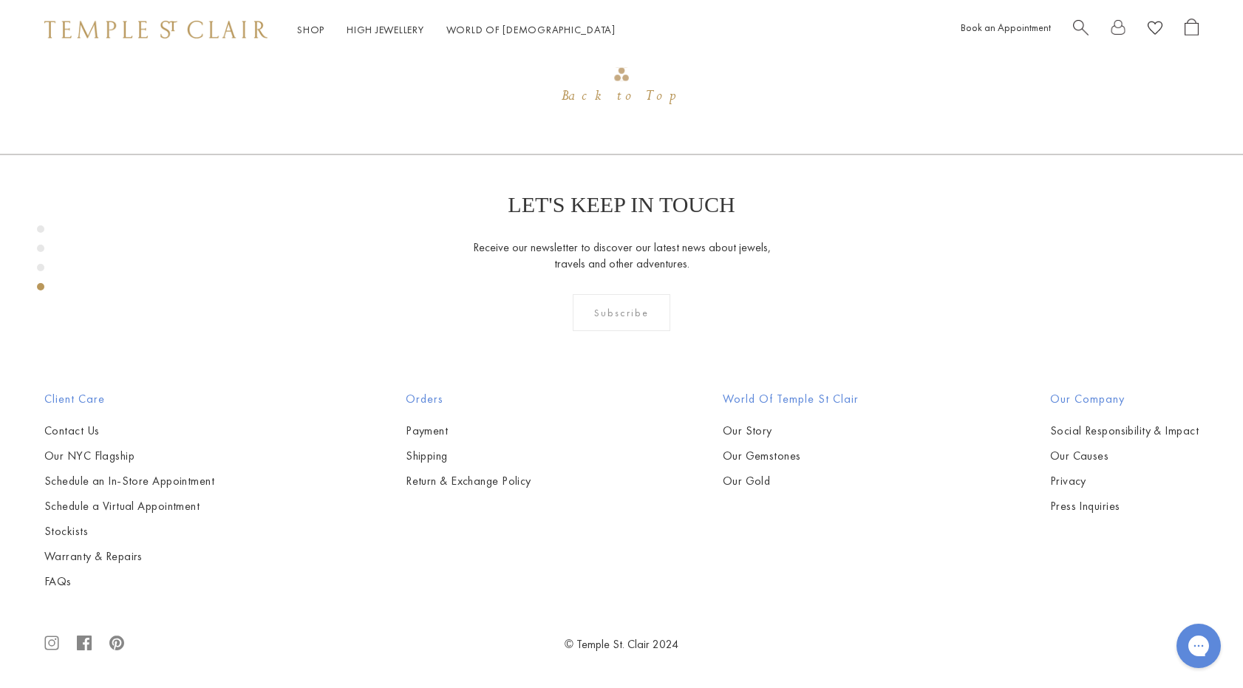
click at [40, 228] on div "Product gallery navigation" at bounding box center [40, 228] width 7 height 7
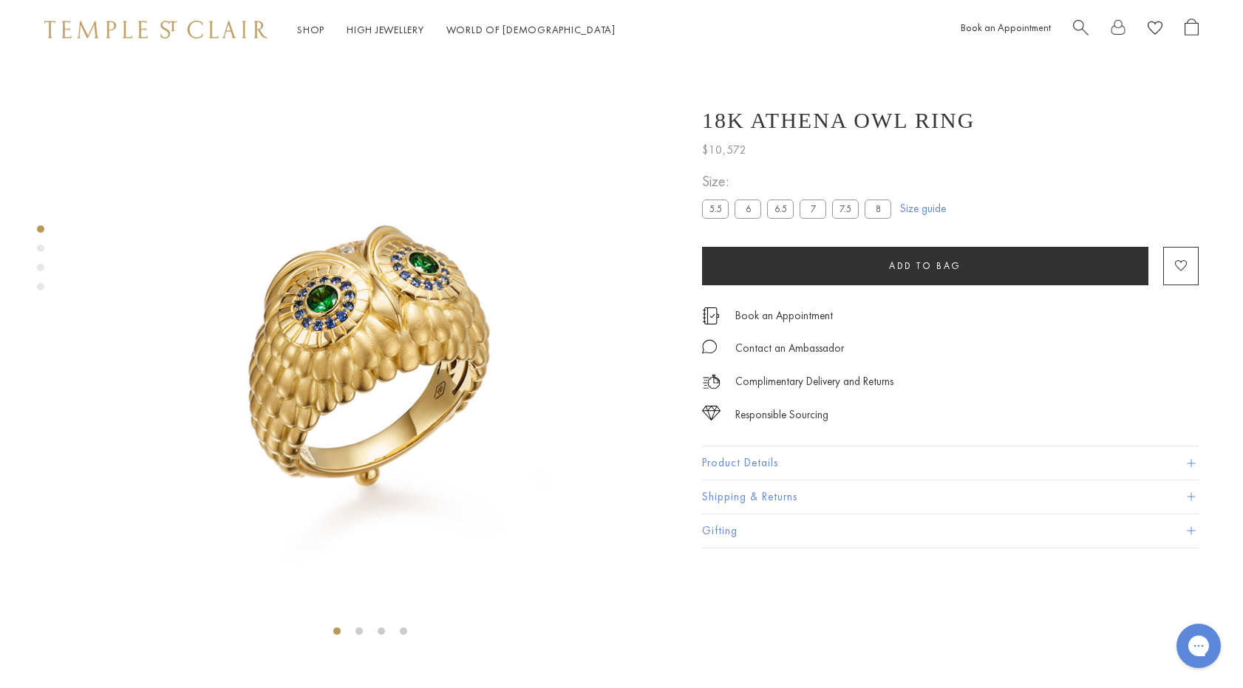
scroll to position [0, 0]
